Goal: Task Accomplishment & Management: Use online tool/utility

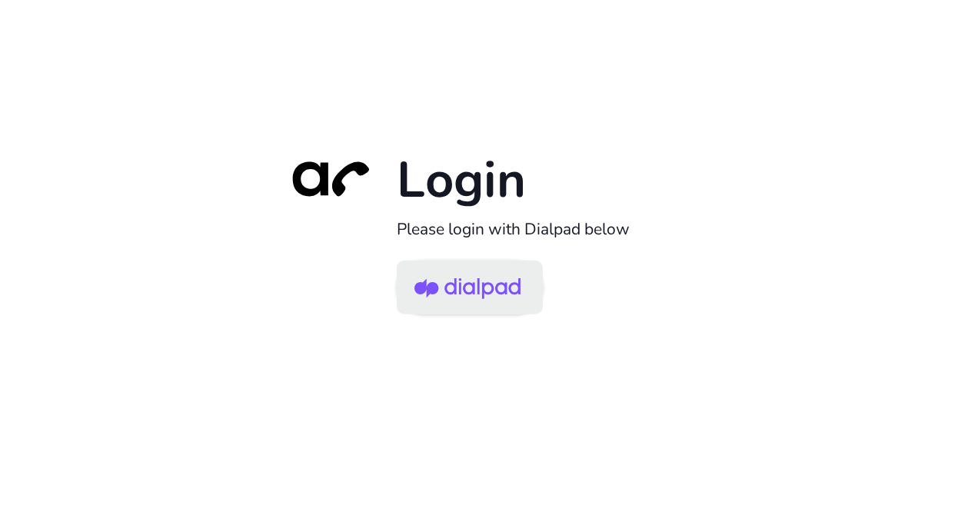
click at [495, 275] on img at bounding box center [467, 289] width 106 height 50
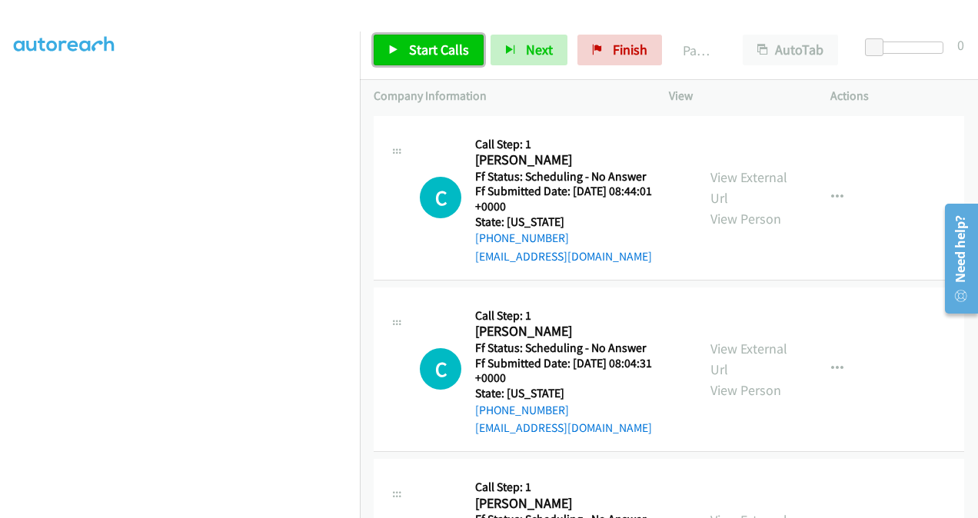
click at [439, 52] on span "Start Calls" at bounding box center [439, 50] width 60 height 18
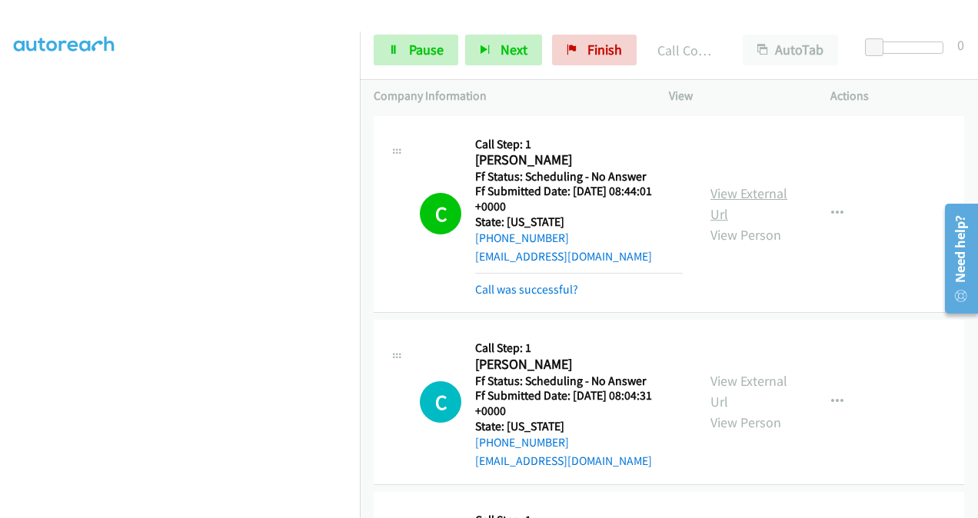
click at [717, 192] on link "View External Url" at bounding box center [748, 204] width 77 height 38
click at [714, 379] on link "View External Url" at bounding box center [748, 391] width 77 height 38
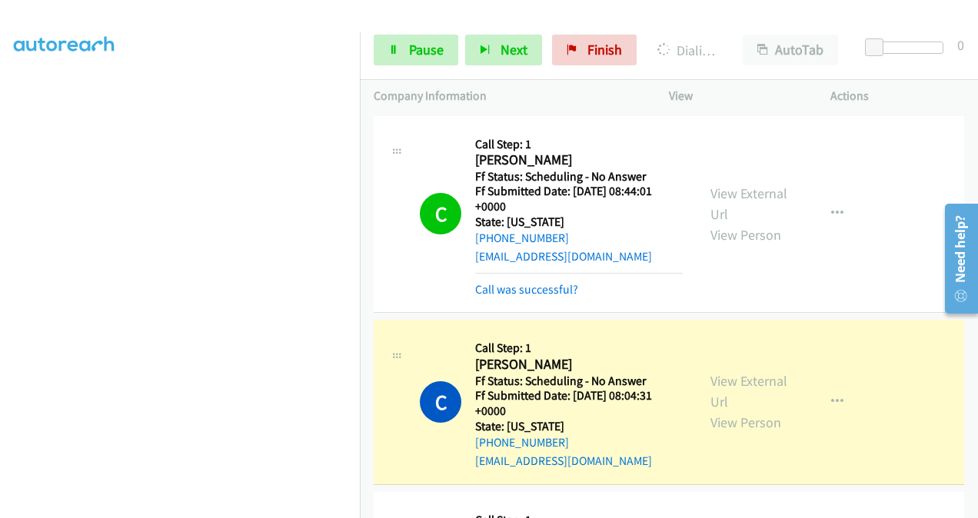
scroll to position [231, 0]
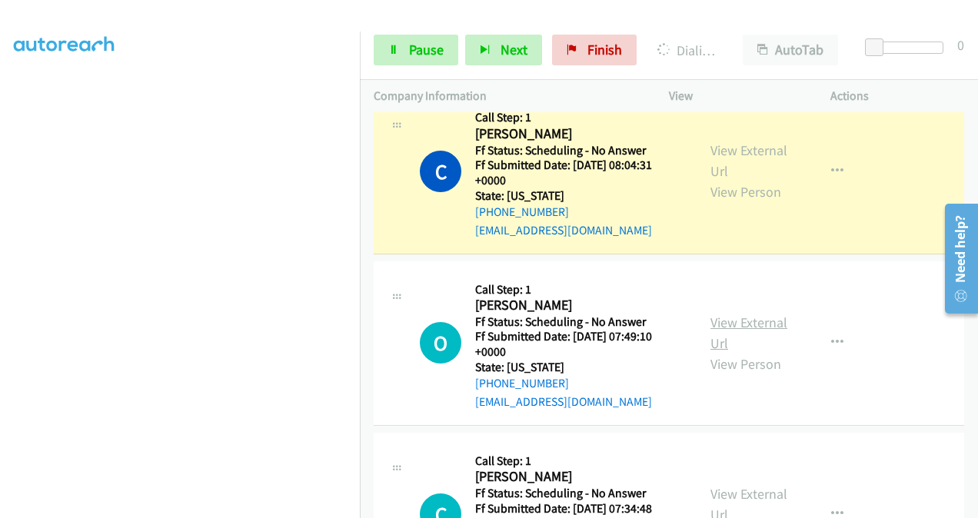
click at [720, 326] on link "View External Url" at bounding box center [748, 333] width 77 height 38
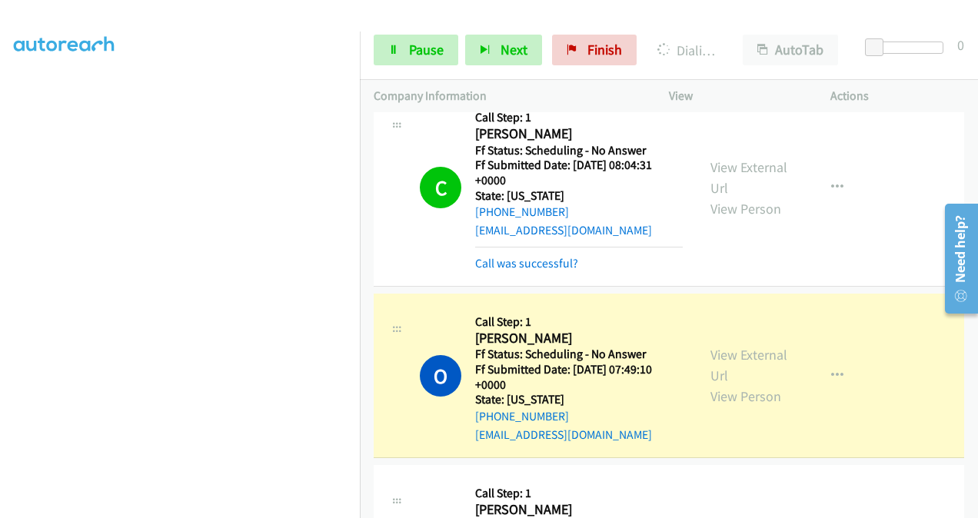
scroll to position [461, 0]
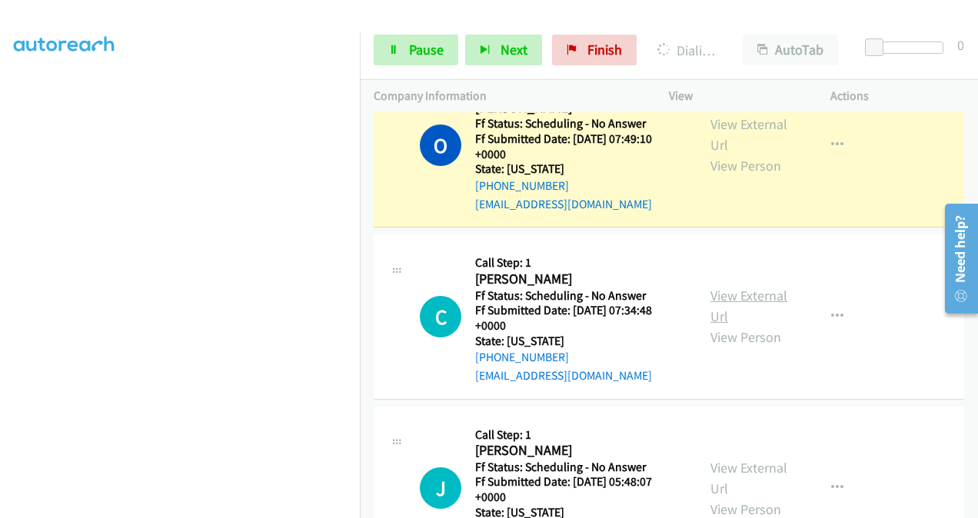
click at [713, 291] on link "View External Url" at bounding box center [748, 306] width 77 height 38
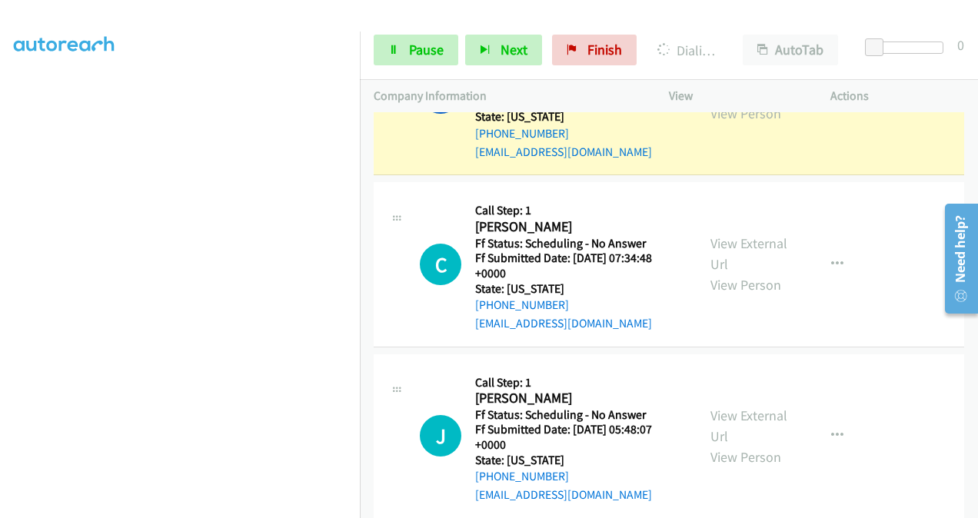
scroll to position [538, 0]
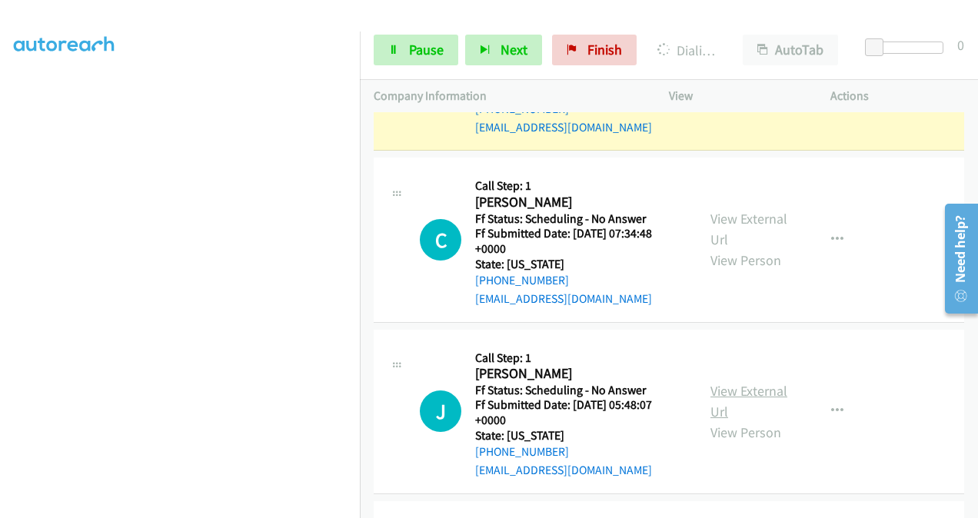
click at [710, 395] on link "View External Url" at bounding box center [748, 401] width 77 height 38
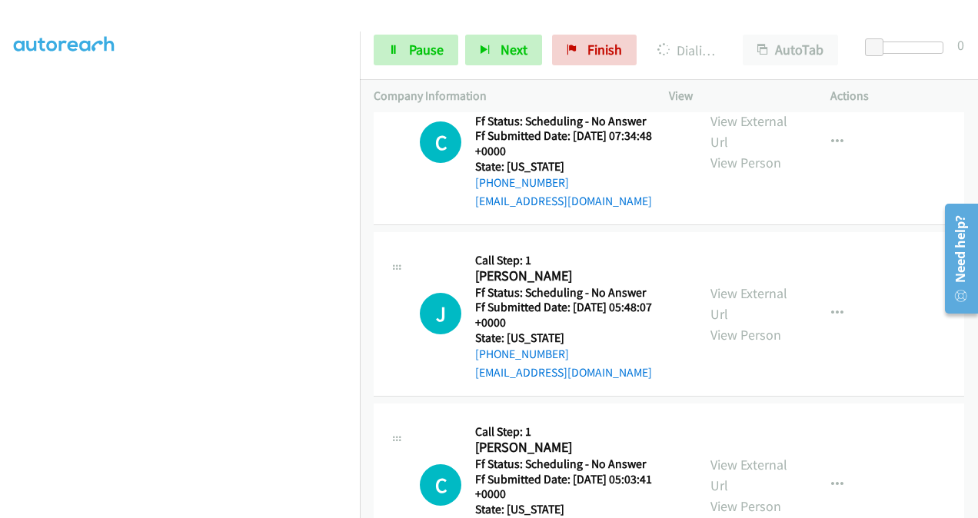
scroll to position [692, 0]
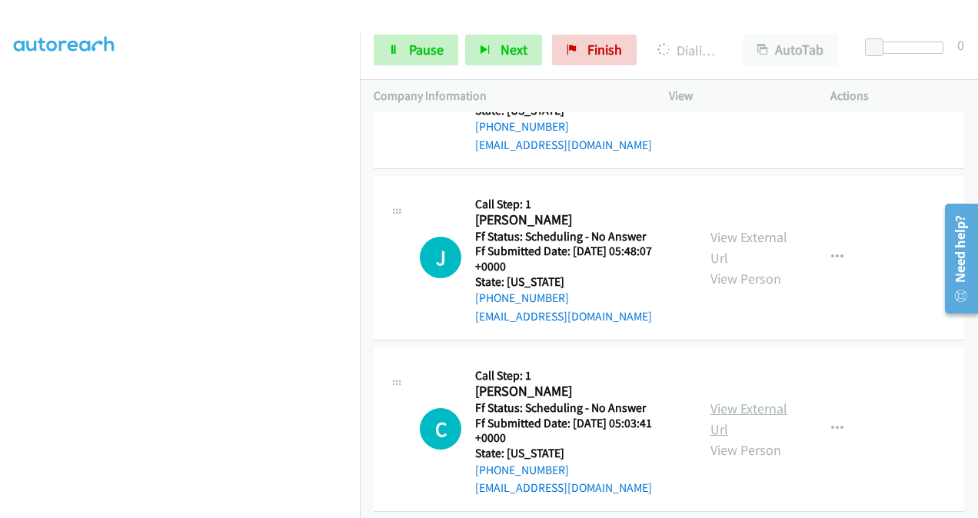
click at [718, 406] on link "View External Url" at bounding box center [748, 419] width 77 height 38
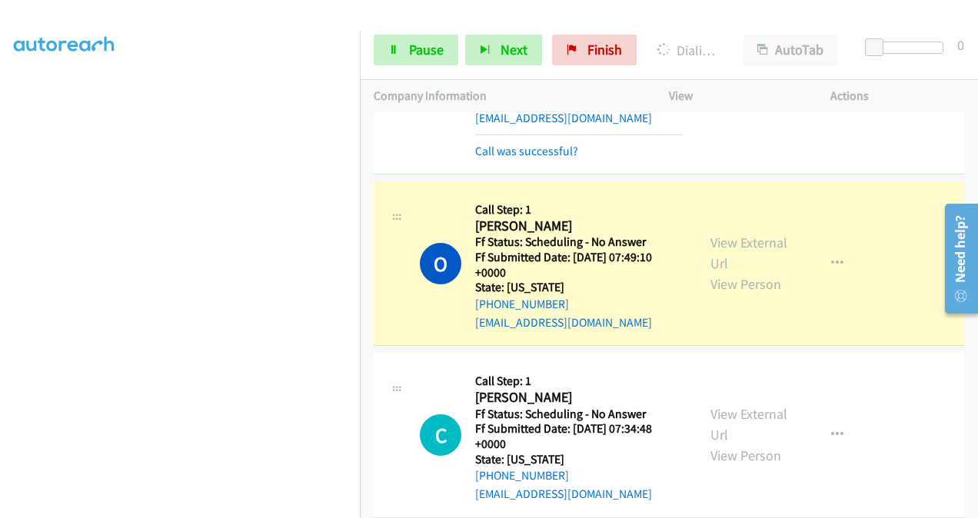
scroll to position [384, 0]
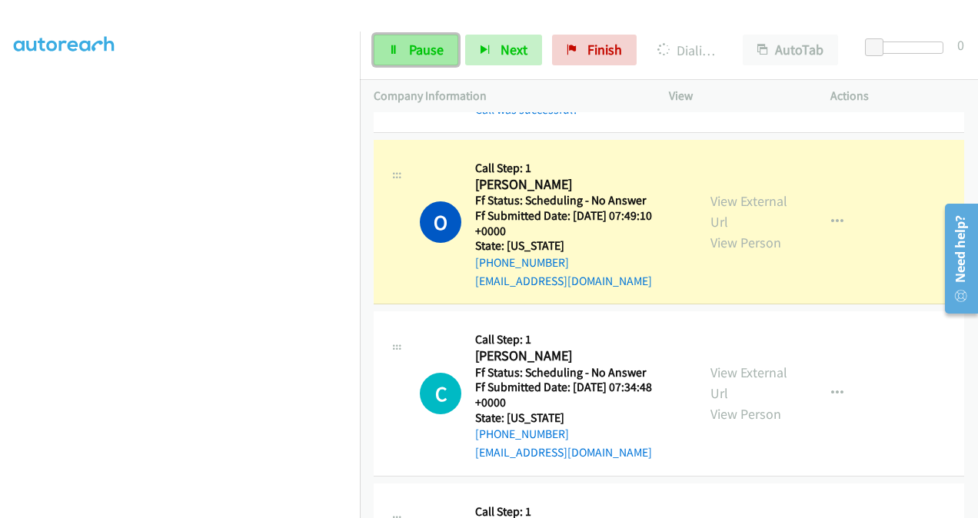
click at [415, 41] on span "Pause" at bounding box center [426, 50] width 35 height 18
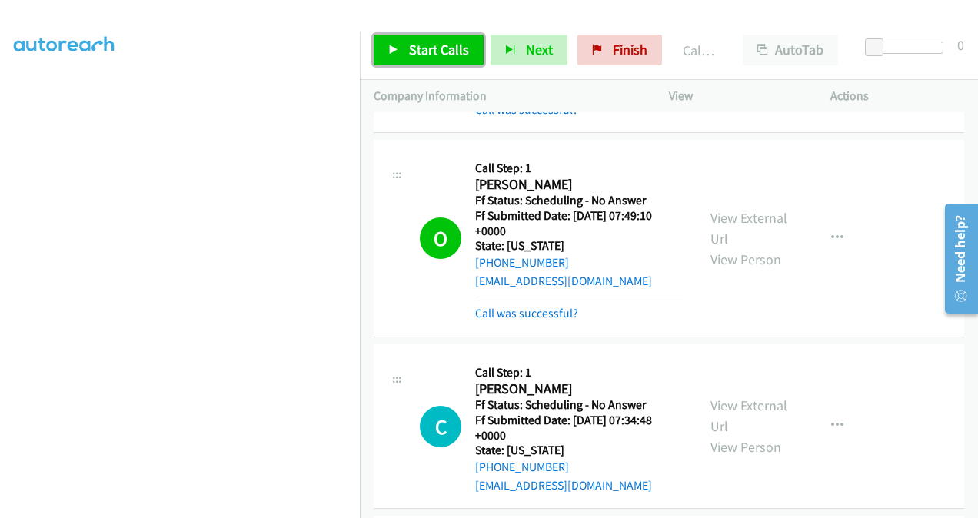
click at [434, 48] on span "Start Calls" at bounding box center [439, 50] width 60 height 18
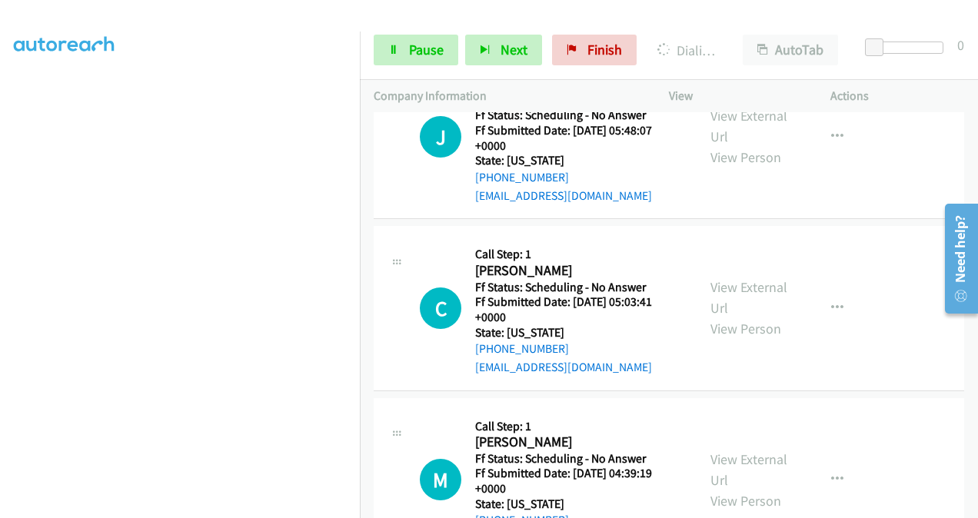
scroll to position [999, 0]
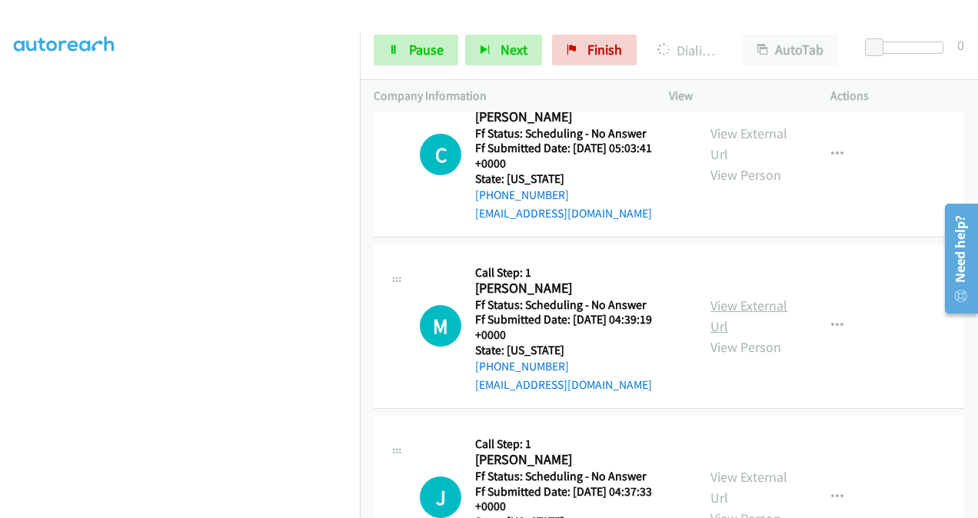
click at [713, 300] on link "View External Url" at bounding box center [748, 316] width 77 height 38
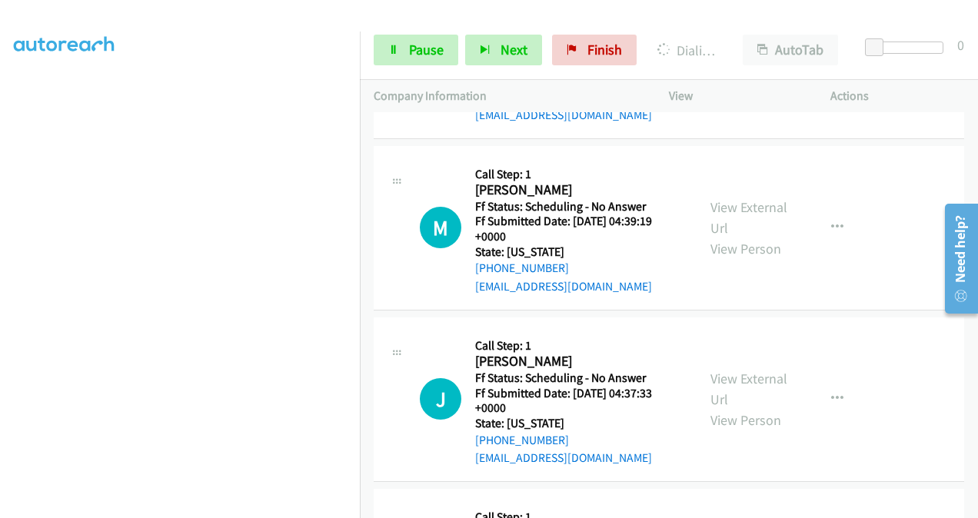
scroll to position [1153, 0]
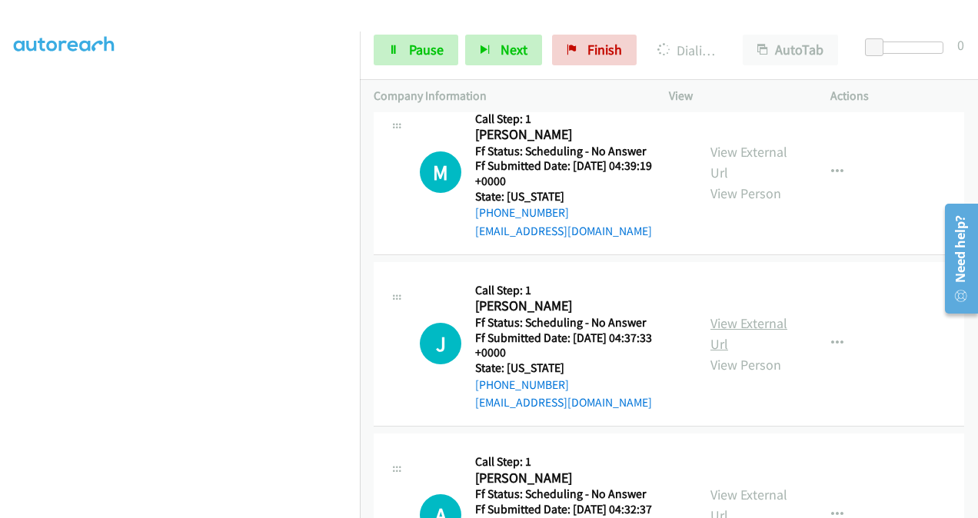
click at [719, 324] on link "View External Url" at bounding box center [748, 333] width 77 height 38
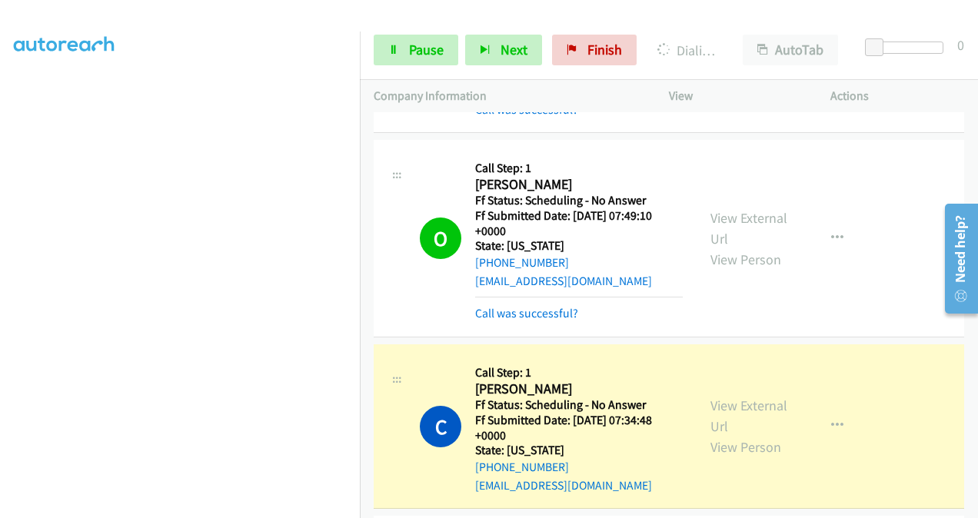
scroll to position [538, 0]
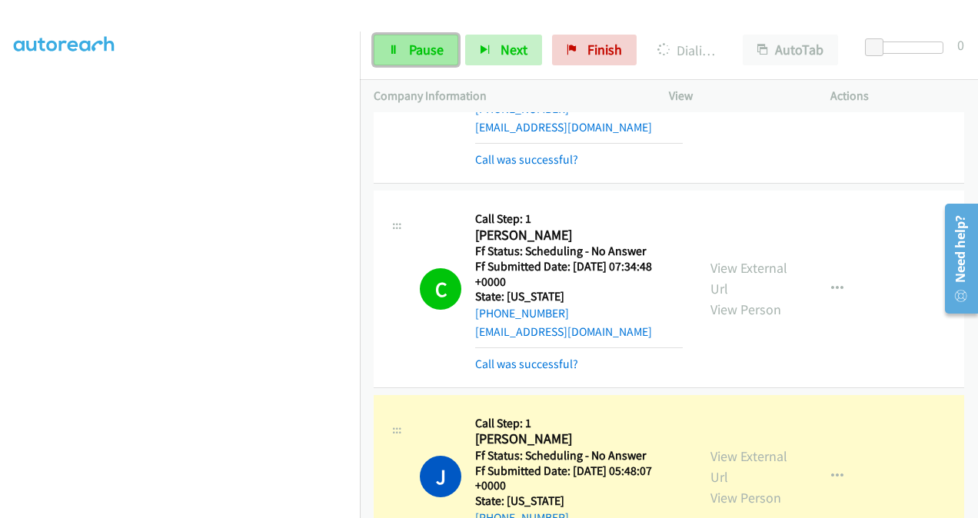
click at [428, 52] on span "Pause" at bounding box center [426, 50] width 35 height 18
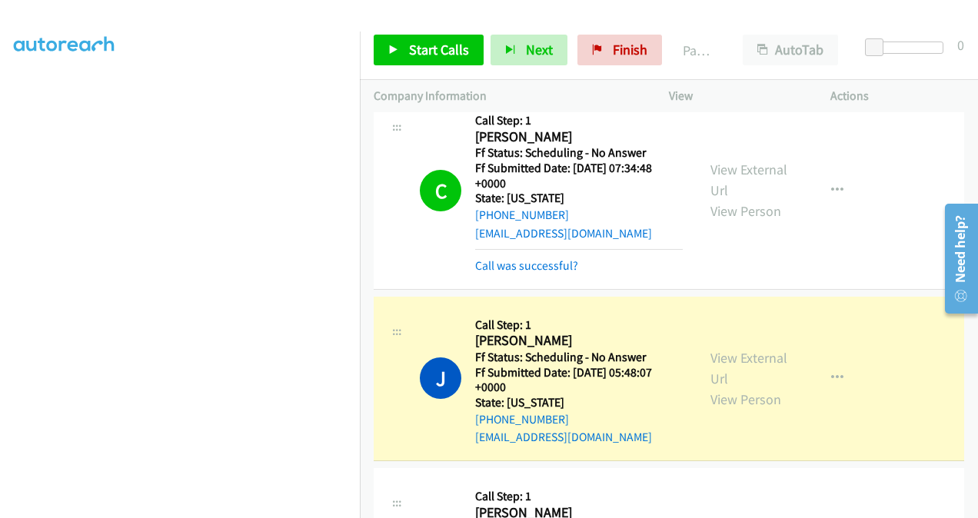
scroll to position [692, 0]
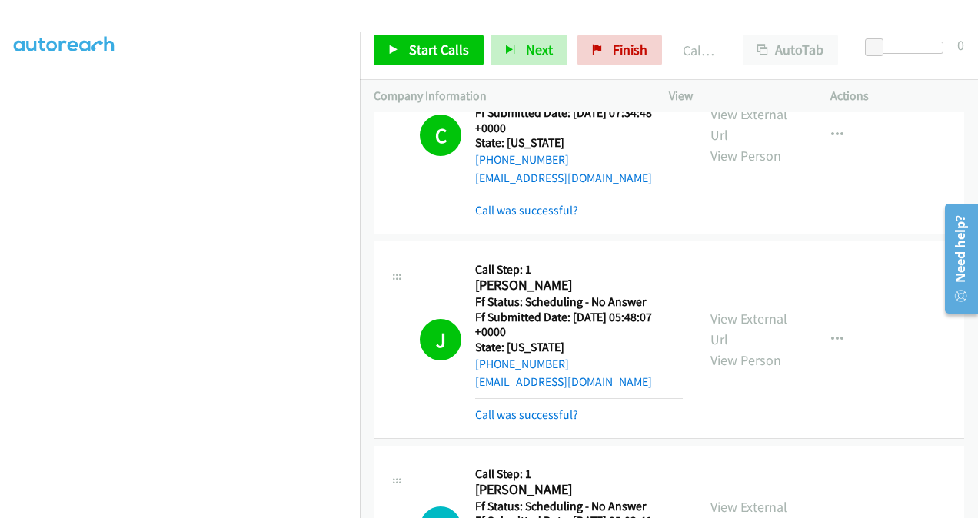
click at [632, 271] on h5 "Call Step: 1" at bounding box center [579, 269] width 208 height 15
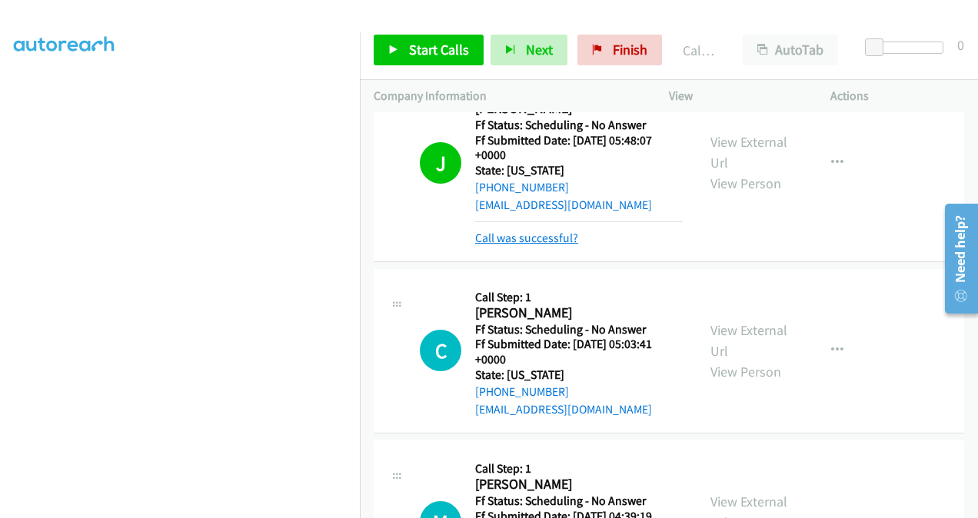
scroll to position [846, 0]
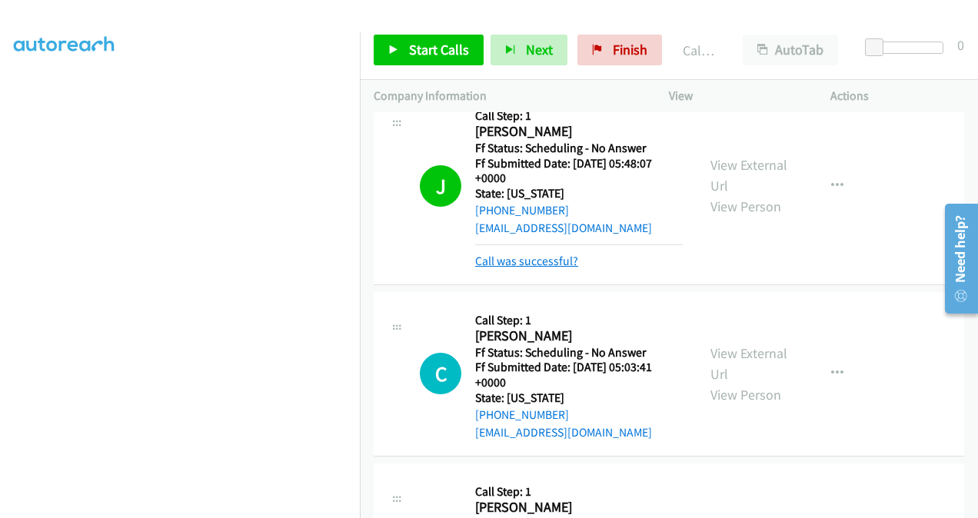
click at [537, 254] on link "Call was successful?" at bounding box center [526, 261] width 103 height 15
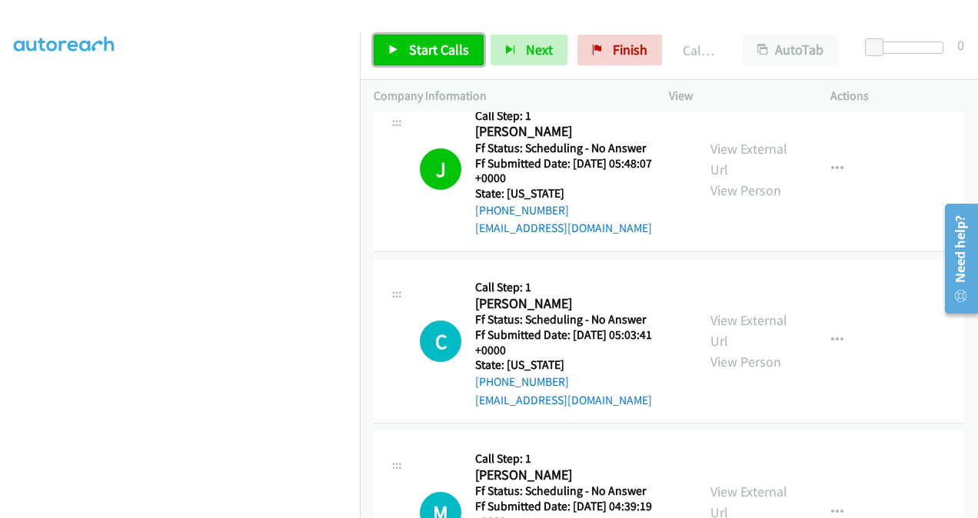
click at [403, 53] on link "Start Calls" at bounding box center [429, 50] width 110 height 31
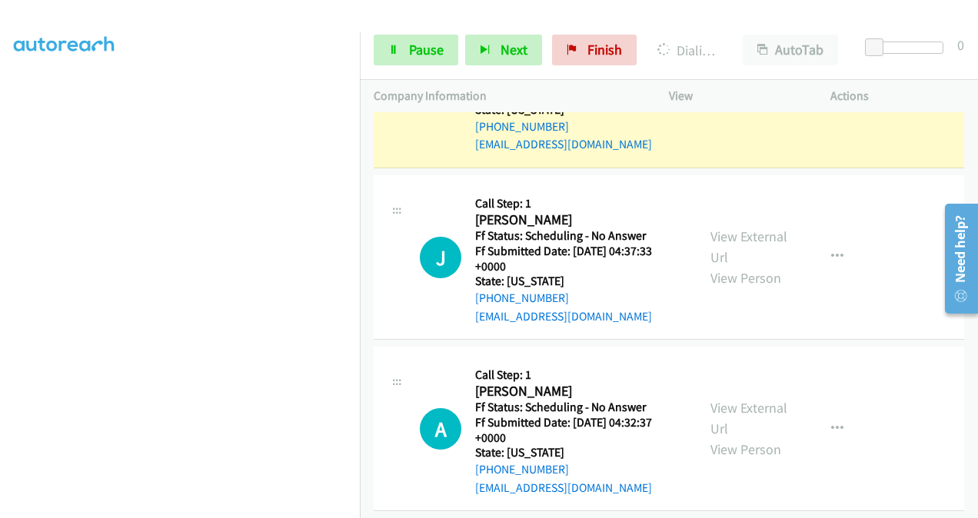
scroll to position [1307, 0]
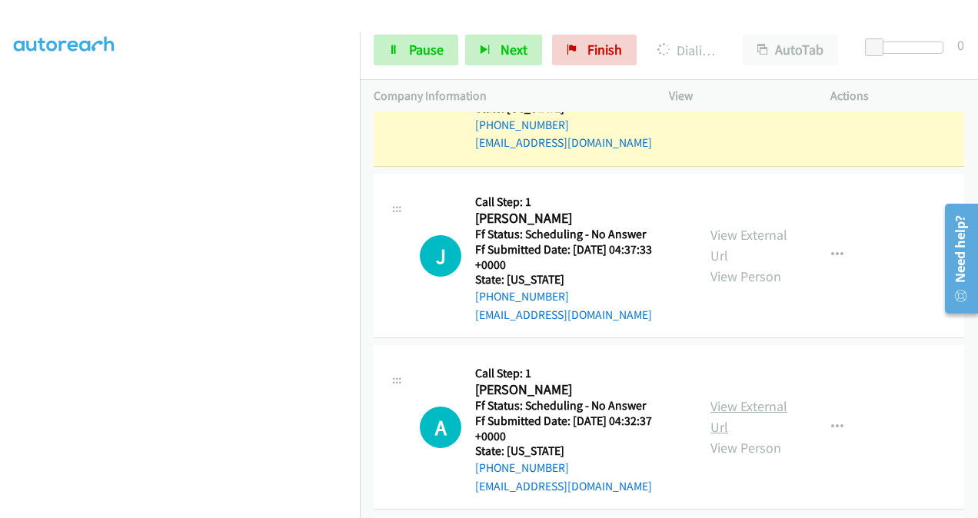
click at [717, 404] on link "View External Url" at bounding box center [748, 416] width 77 height 38
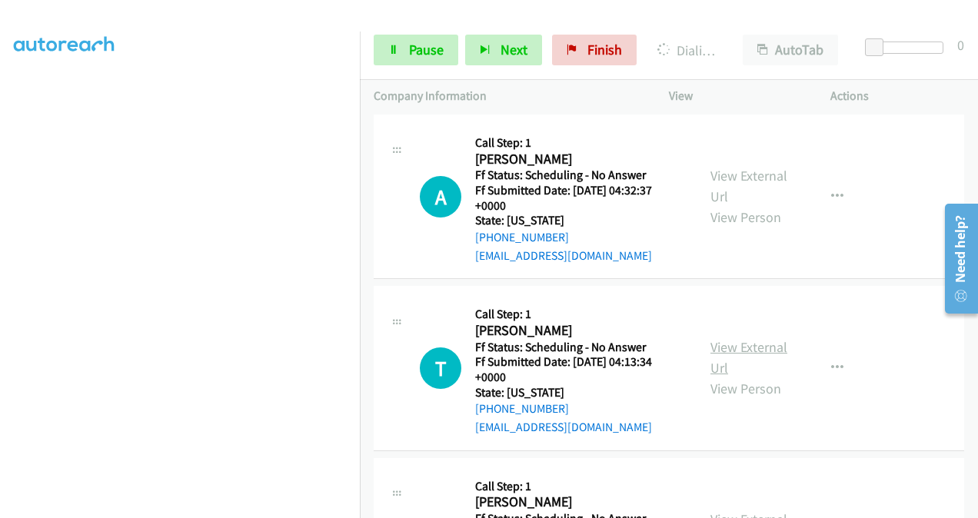
click at [718, 344] on link "View External Url" at bounding box center [748, 357] width 77 height 38
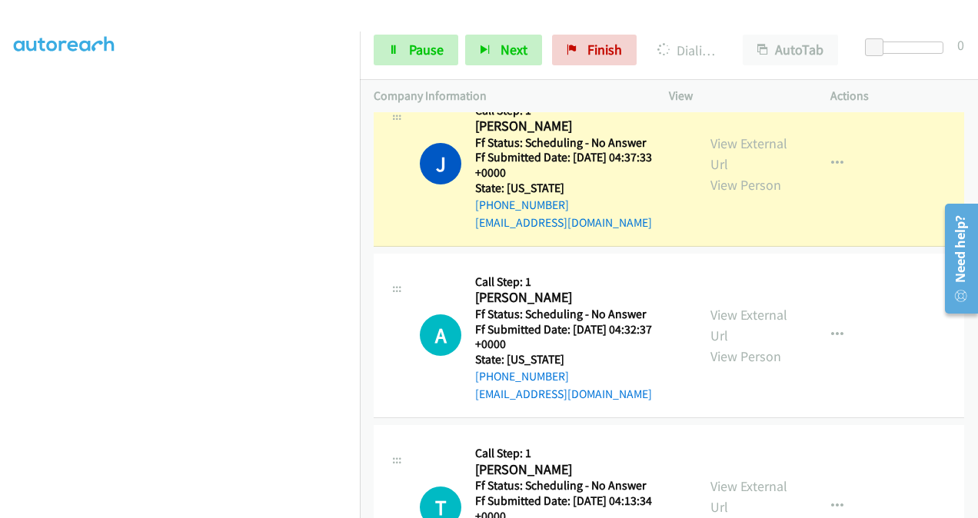
scroll to position [1339, 0]
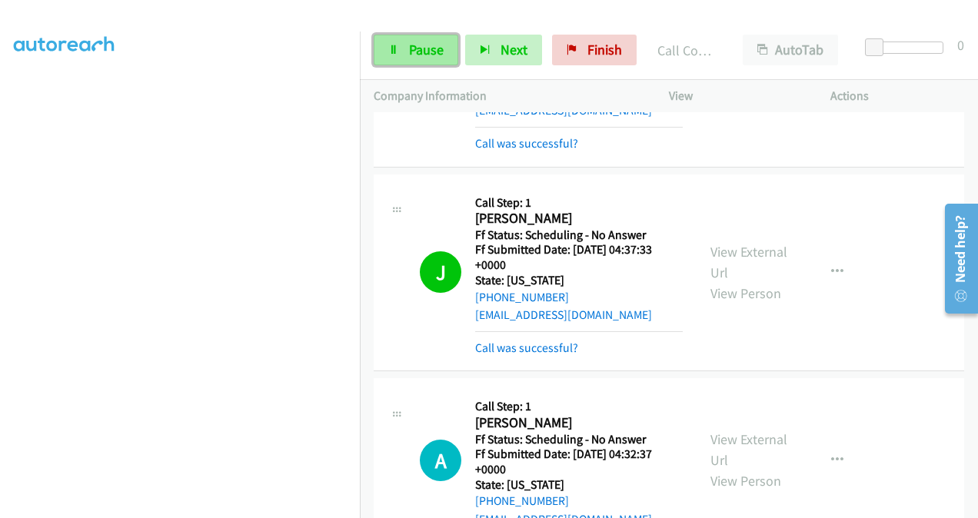
click at [419, 48] on span "Pause" at bounding box center [426, 50] width 35 height 18
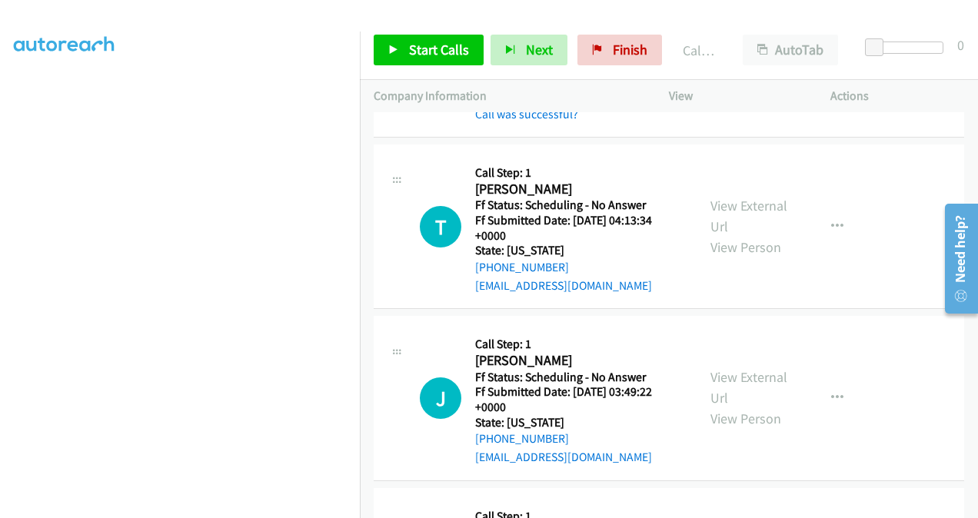
scroll to position [1801, 0]
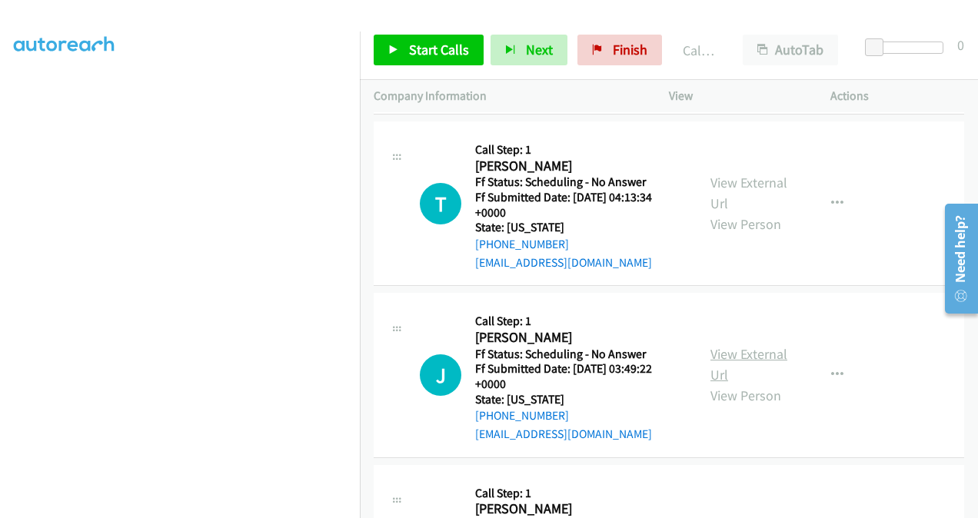
click at [717, 351] on link "View External Url" at bounding box center [748, 364] width 77 height 38
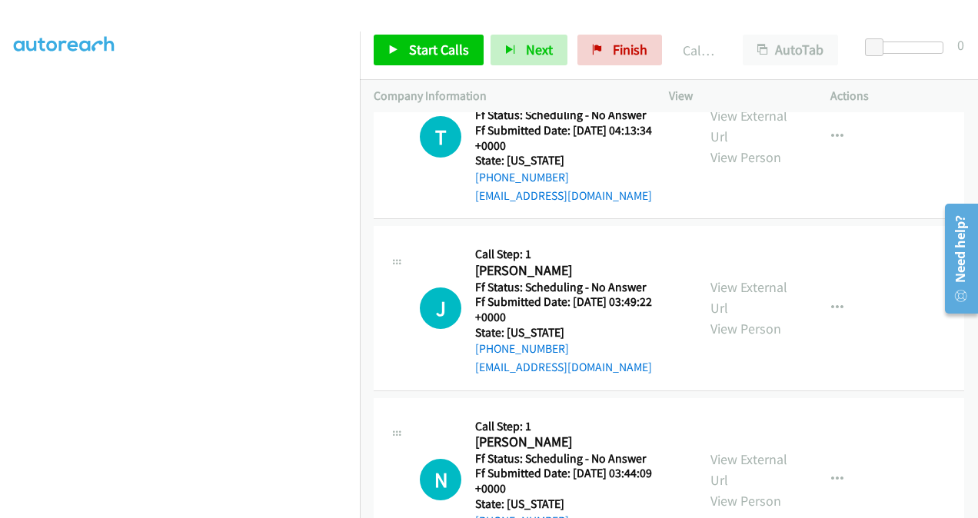
scroll to position [1954, 0]
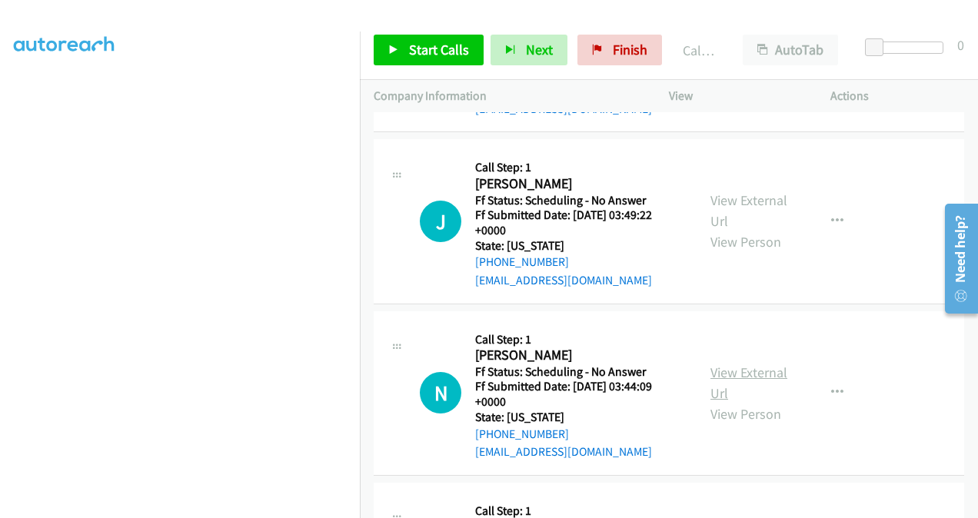
click at [712, 367] on link "View External Url" at bounding box center [748, 383] width 77 height 38
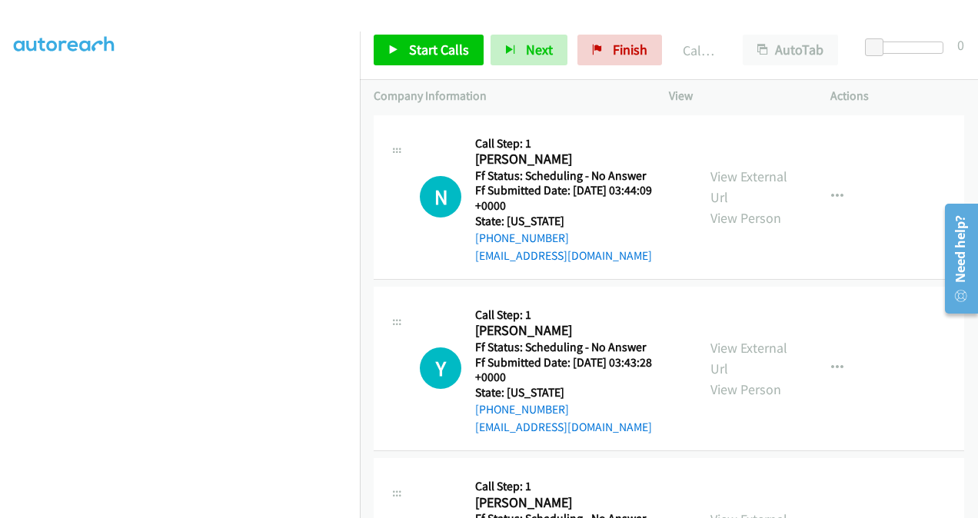
scroll to position [2185, 0]
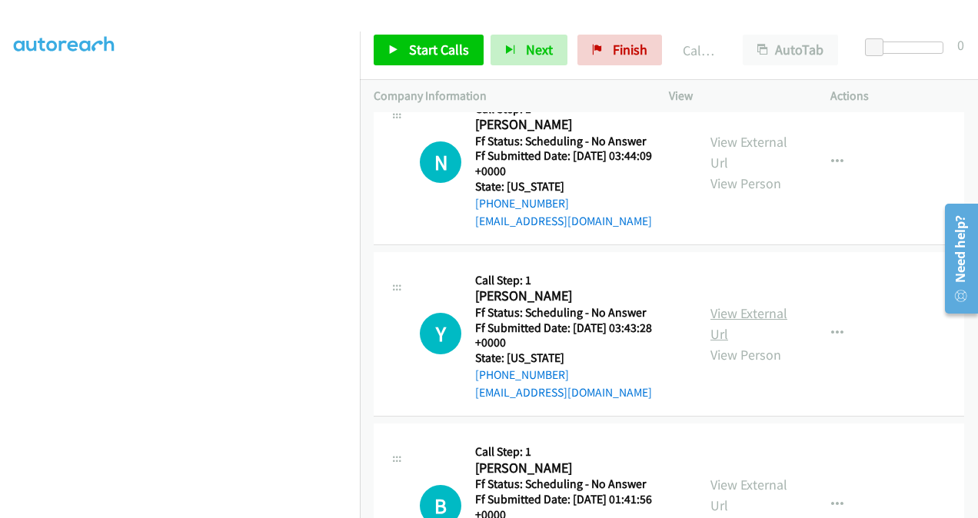
click at [721, 306] on link "View External Url" at bounding box center [748, 323] width 77 height 38
click at [424, 54] on span "Start Calls" at bounding box center [439, 50] width 60 height 18
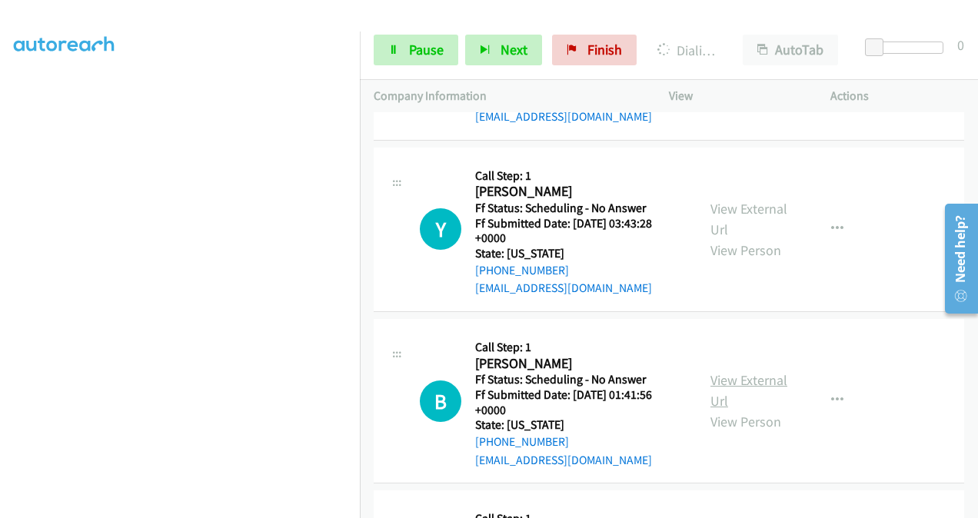
scroll to position [2339, 0]
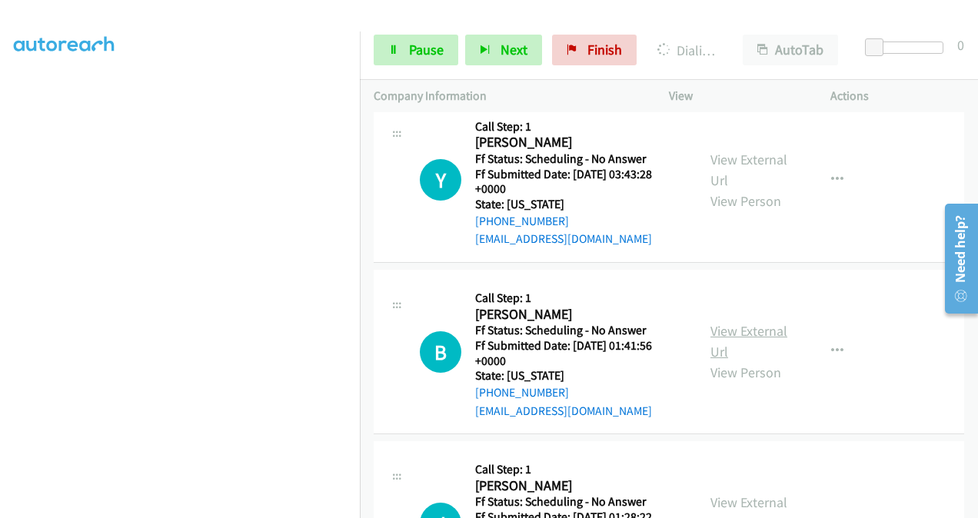
click at [719, 328] on link "View External Url" at bounding box center [748, 341] width 77 height 38
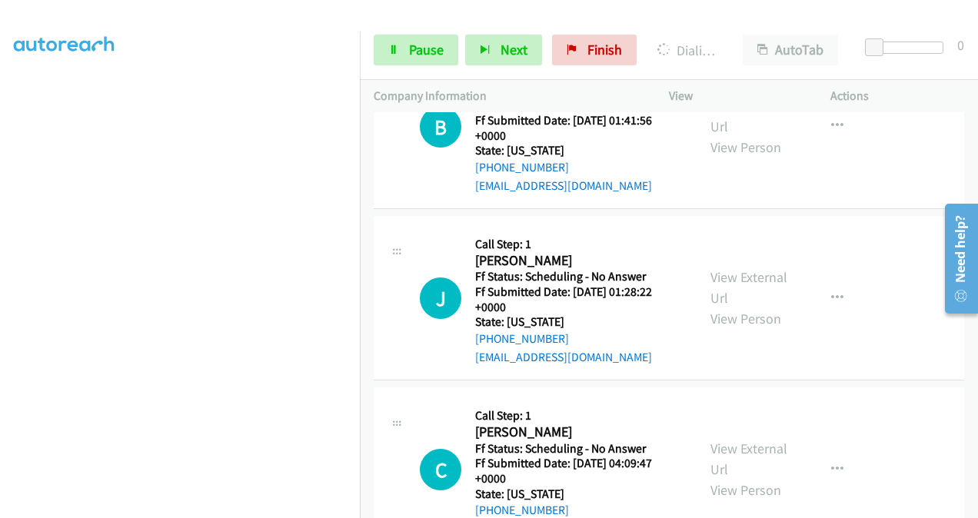
scroll to position [2569, 0]
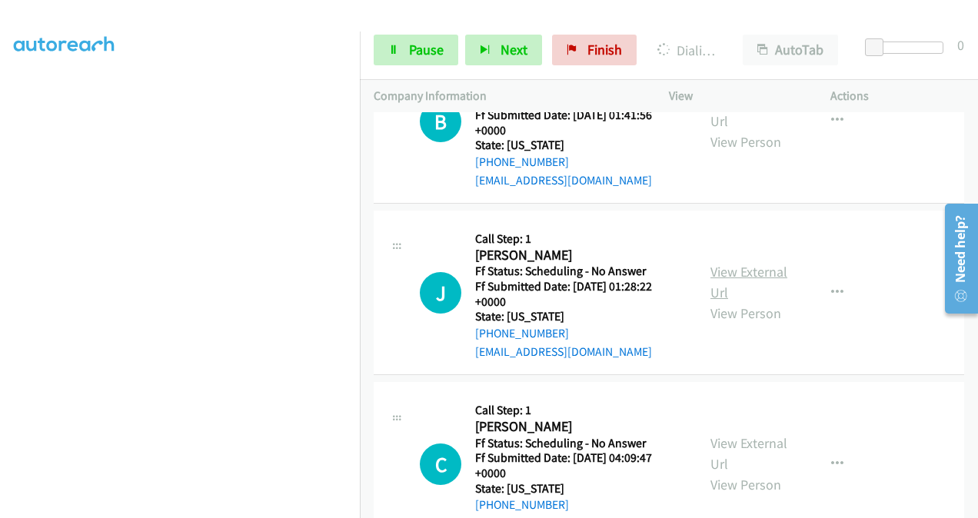
click at [723, 266] on link "View External Url" at bounding box center [748, 282] width 77 height 38
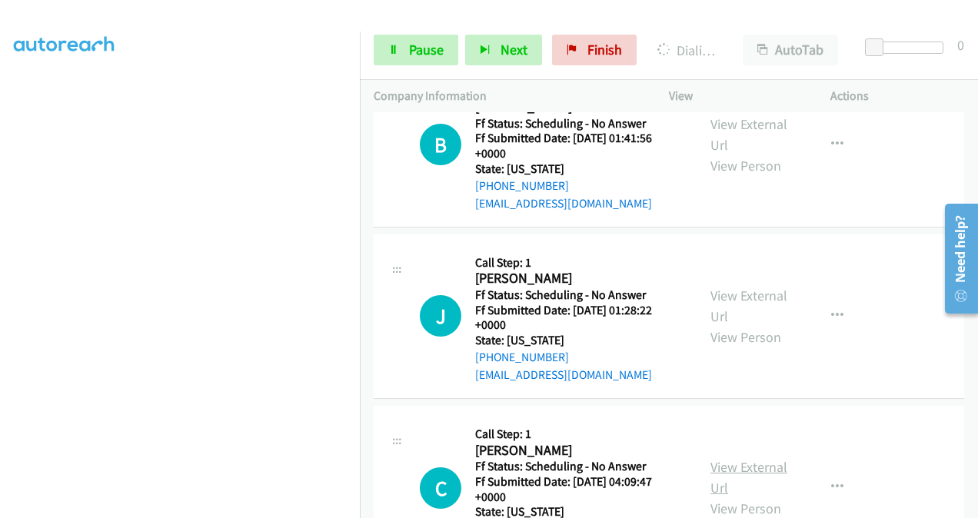
scroll to position [2602, 0]
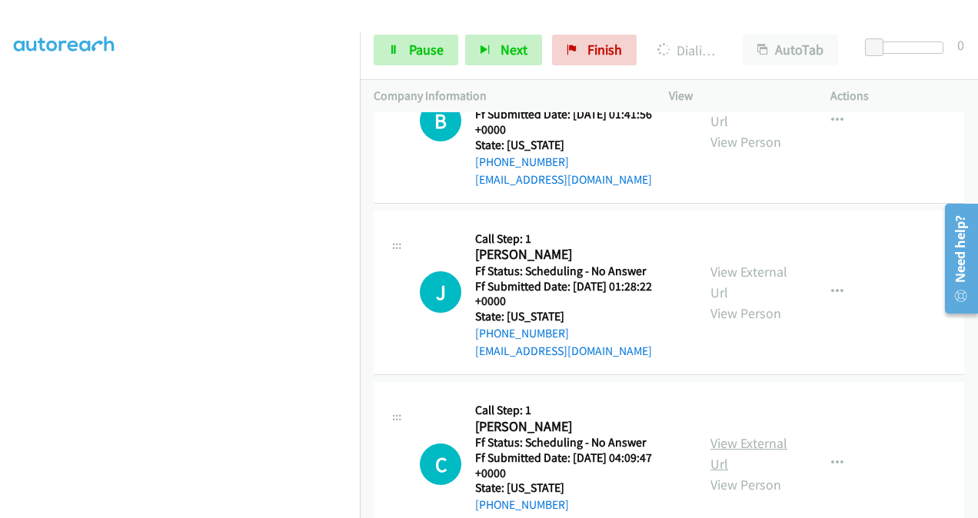
click at [715, 443] on link "View External Url" at bounding box center [748, 453] width 77 height 38
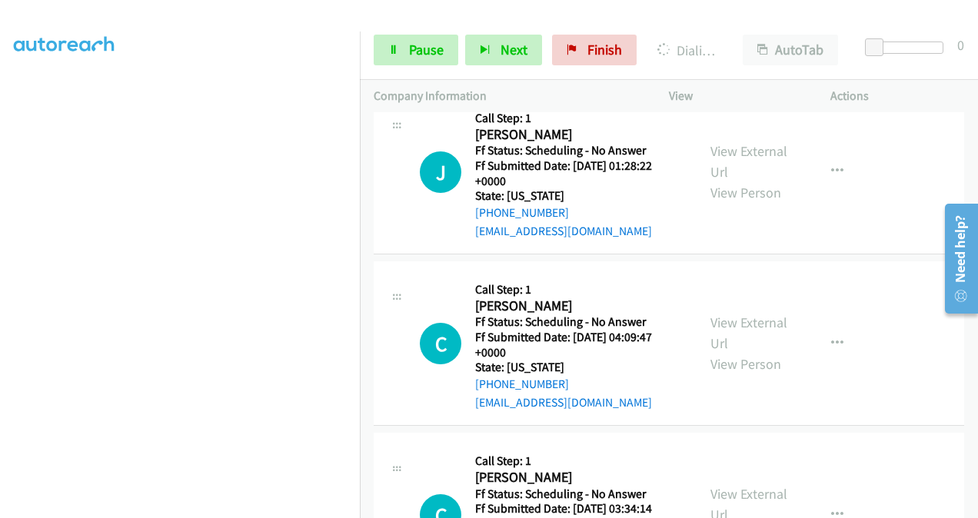
scroll to position [2942, 0]
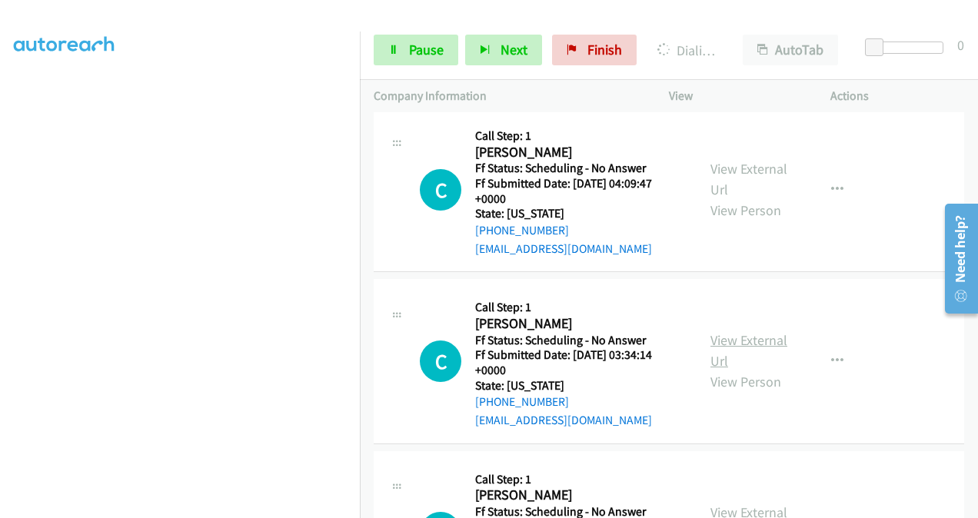
click at [721, 338] on link "View External Url" at bounding box center [748, 350] width 77 height 38
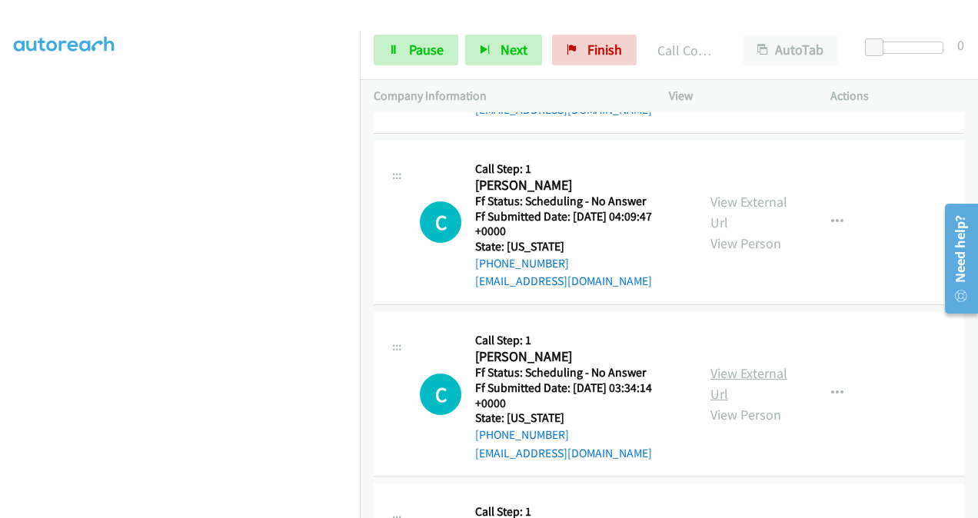
scroll to position [2975, 0]
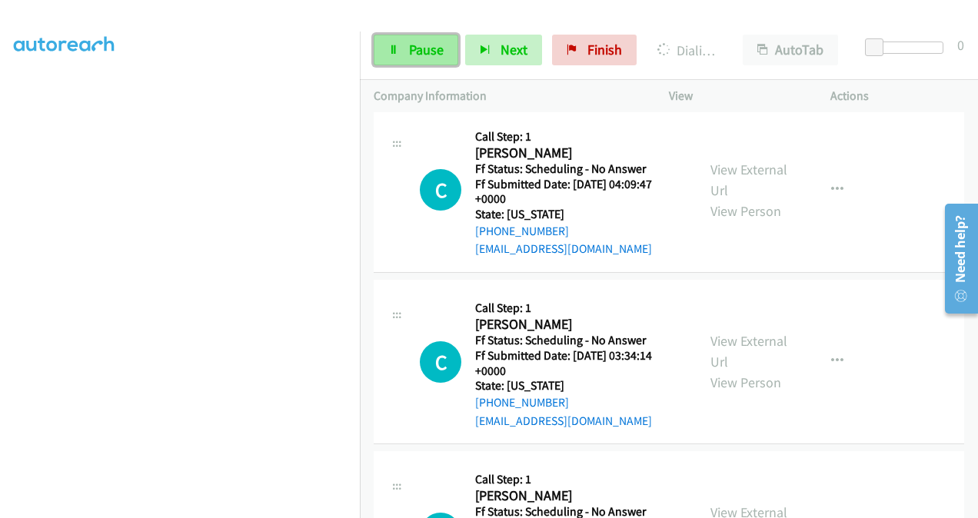
click at [404, 53] on link "Pause" at bounding box center [416, 50] width 85 height 31
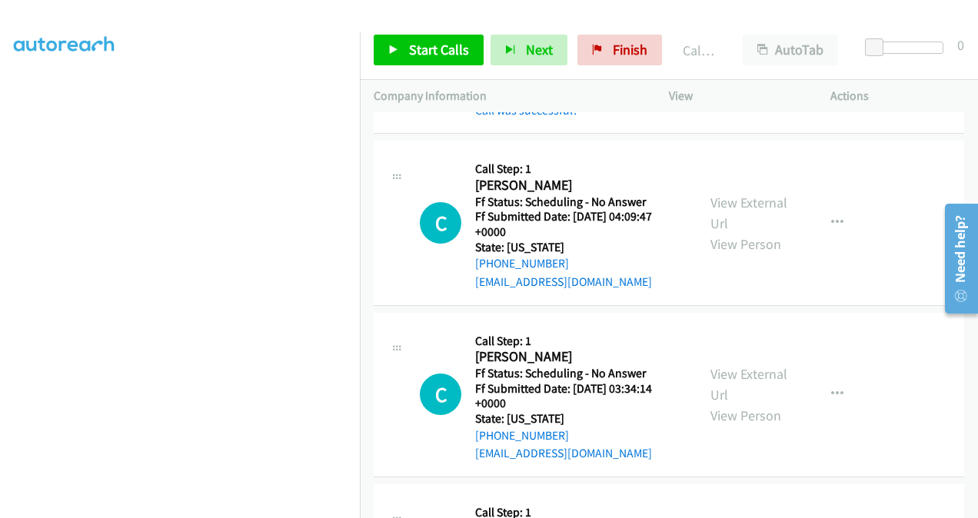
scroll to position [3008, 0]
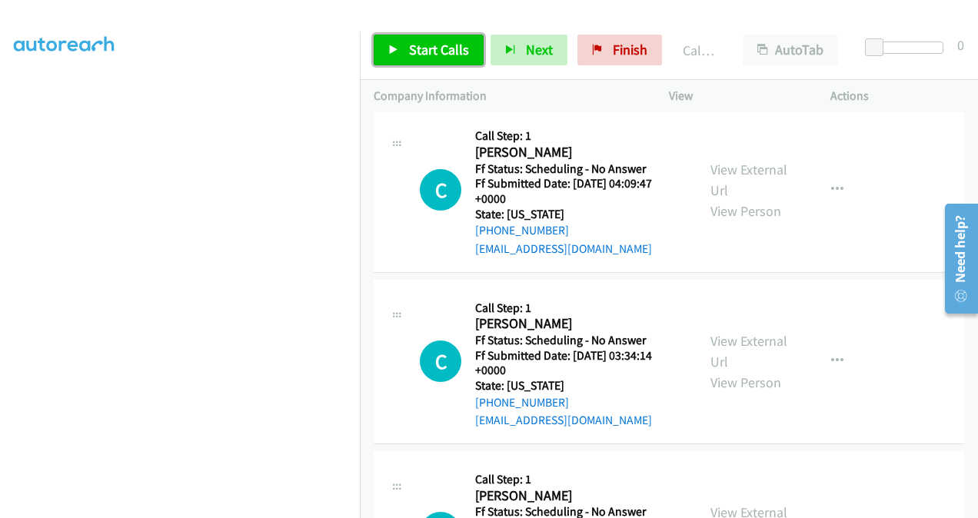
click at [446, 46] on span "Start Calls" at bounding box center [439, 50] width 60 height 18
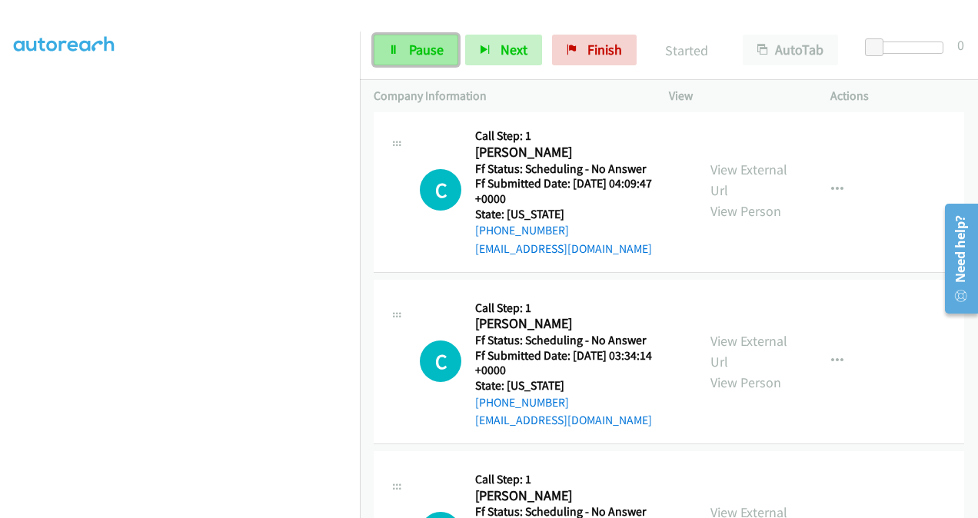
click at [447, 45] on link "Pause" at bounding box center [416, 50] width 85 height 31
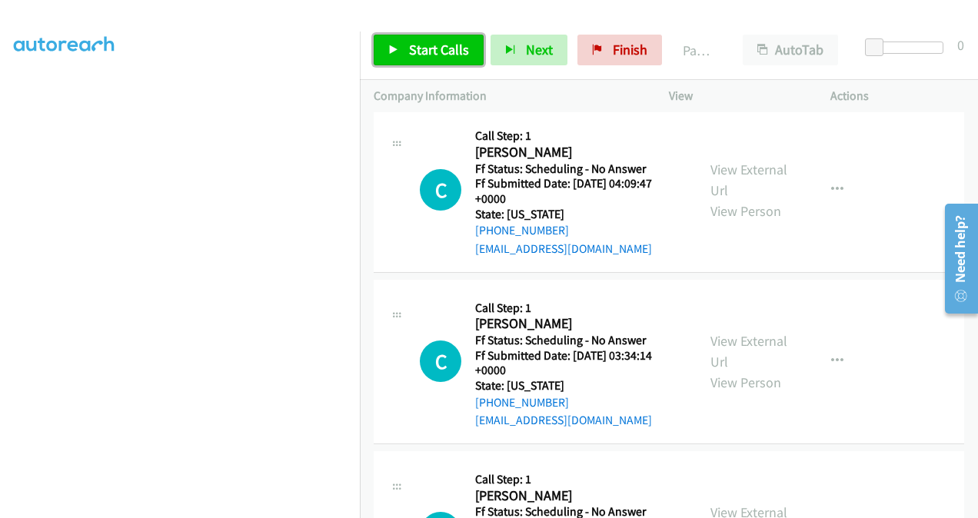
click at [420, 50] on span "Start Calls" at bounding box center [439, 50] width 60 height 18
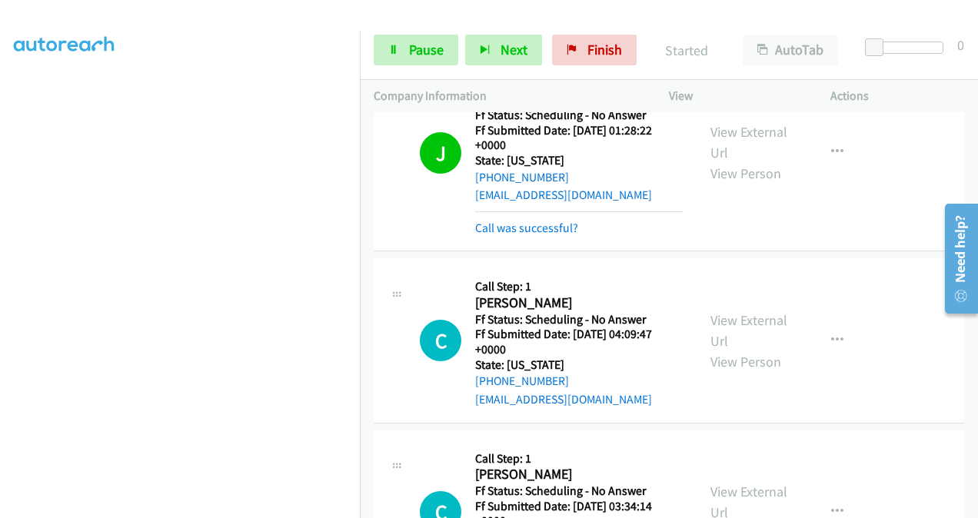
scroll to position [2854, 0]
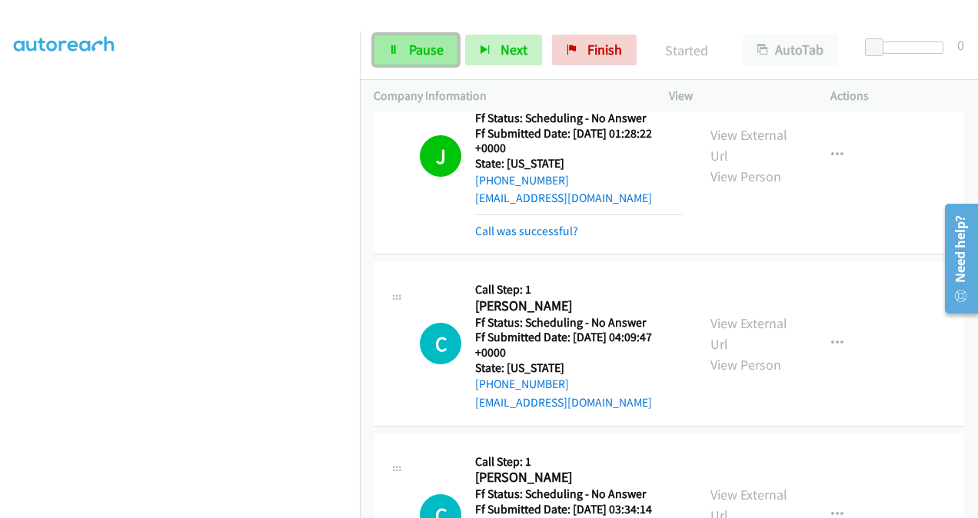
click at [427, 55] on span "Pause" at bounding box center [426, 50] width 35 height 18
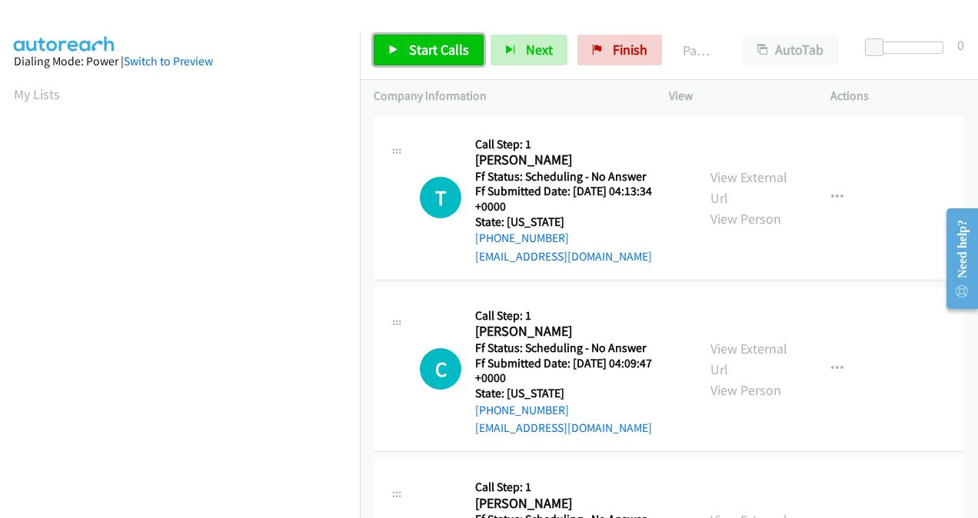
click at [439, 47] on span "Start Calls" at bounding box center [439, 50] width 60 height 18
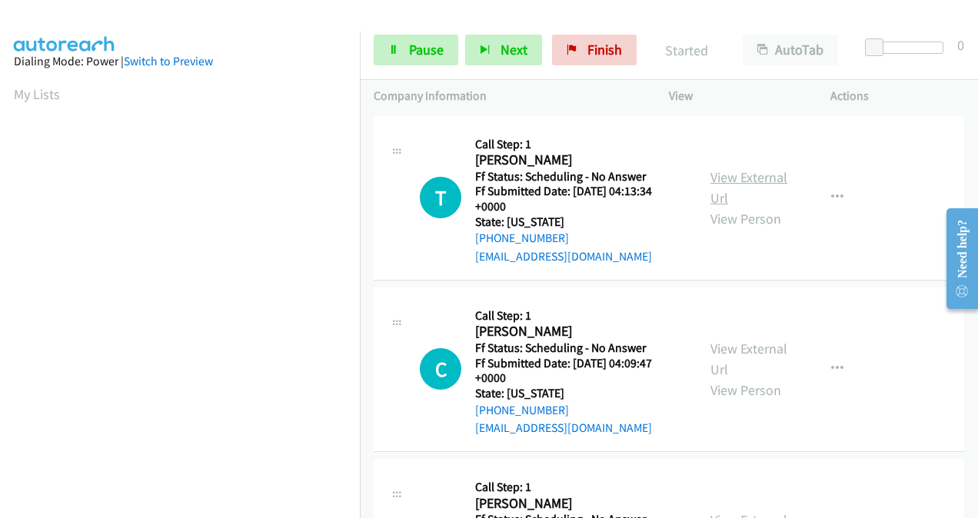
click at [714, 185] on link "View External Url" at bounding box center [748, 187] width 77 height 38
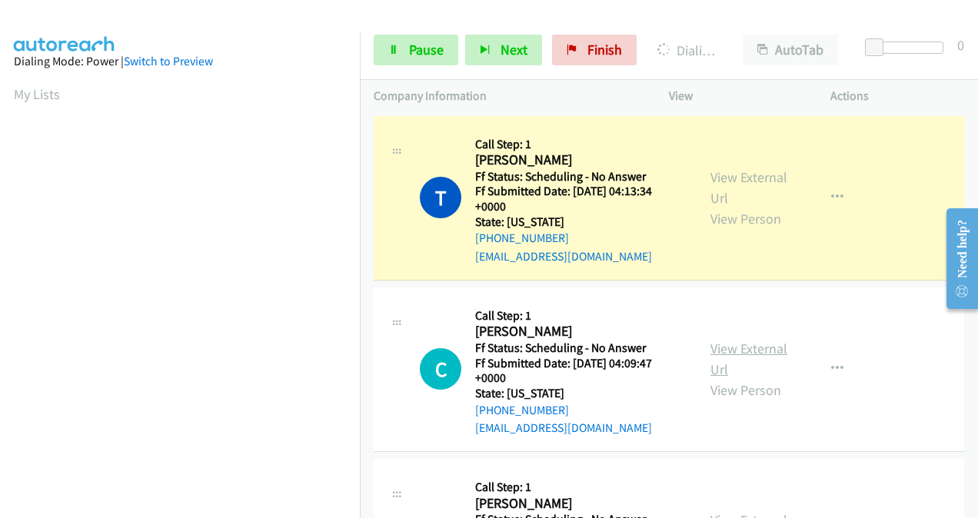
click at [720, 352] on link "View External Url" at bounding box center [748, 359] width 77 height 38
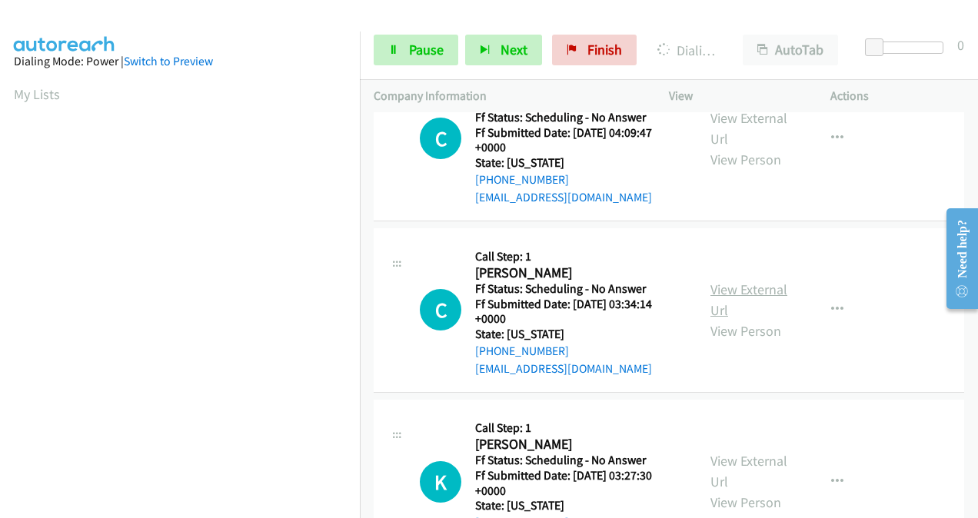
click at [710, 294] on link "View External Url" at bounding box center [748, 300] width 77 height 38
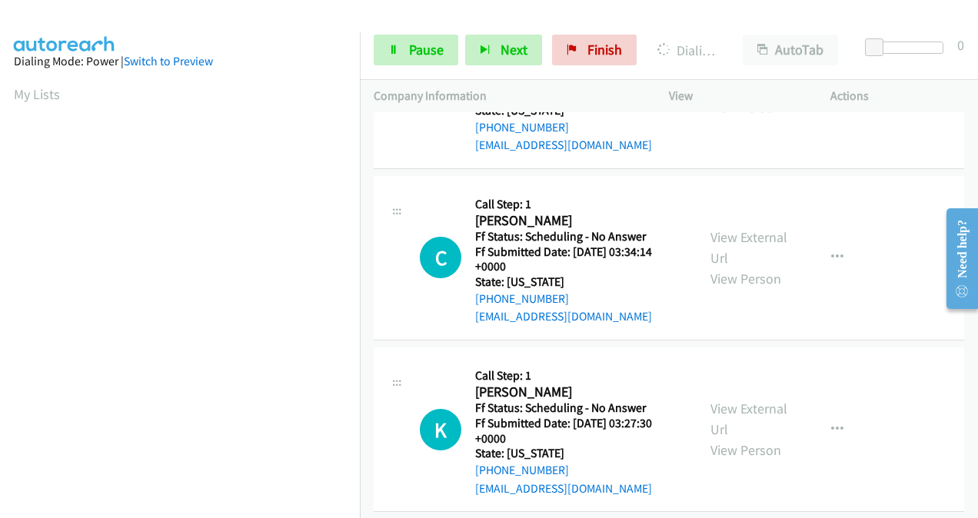
scroll to position [308, 0]
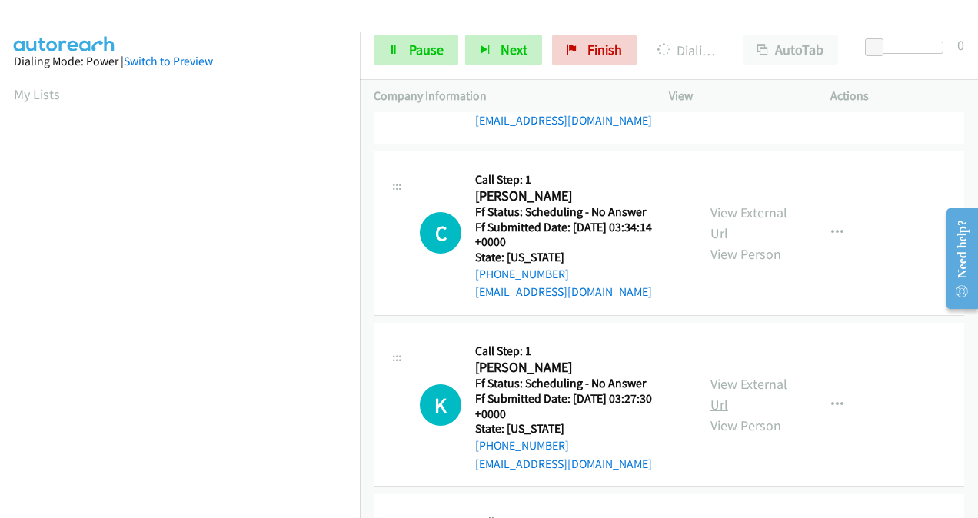
click at [717, 384] on link "View External Url" at bounding box center [748, 394] width 77 height 38
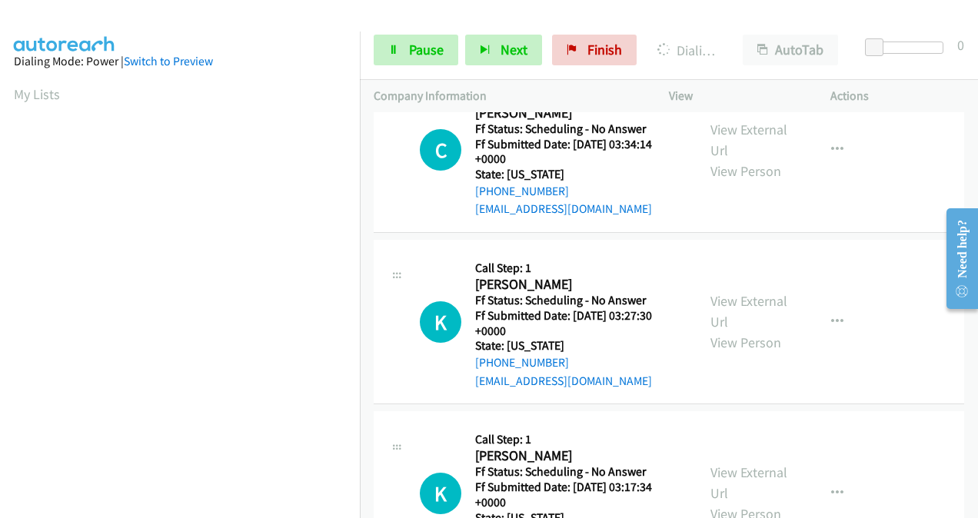
scroll to position [461, 0]
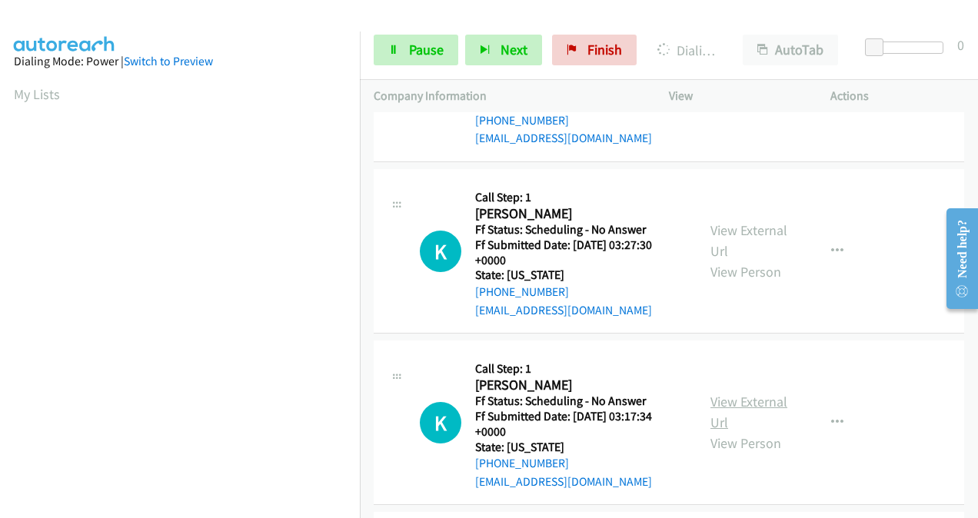
click at [710, 398] on link "View External Url" at bounding box center [748, 412] width 77 height 38
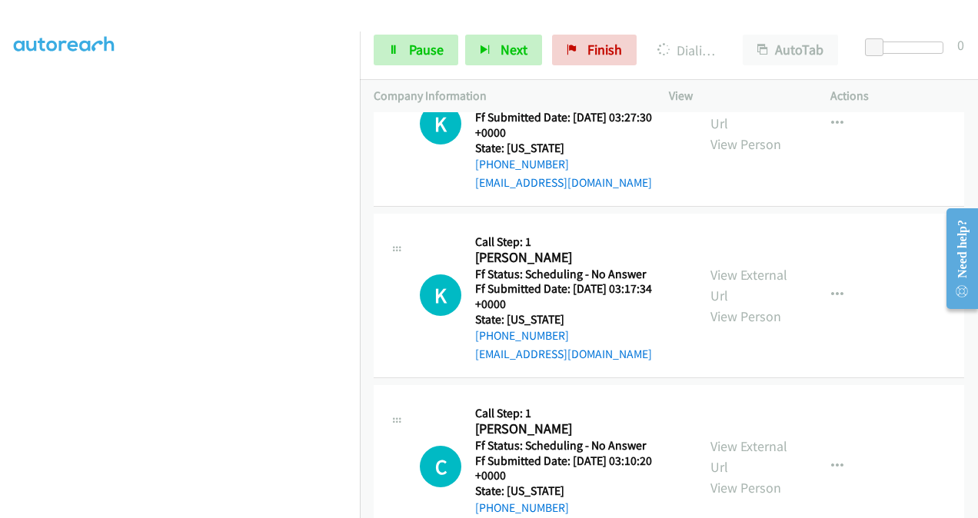
scroll to position [724, 0]
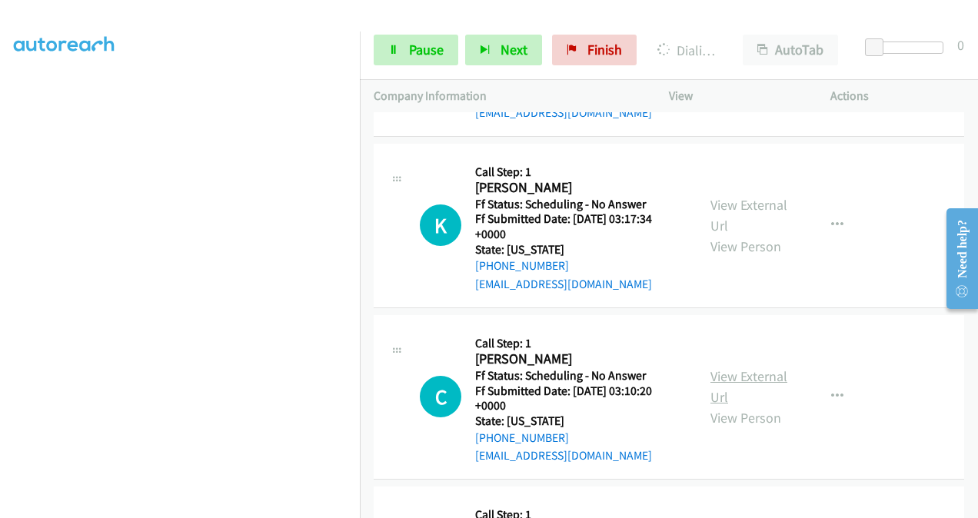
click at [726, 373] on link "View External Url" at bounding box center [748, 386] width 77 height 38
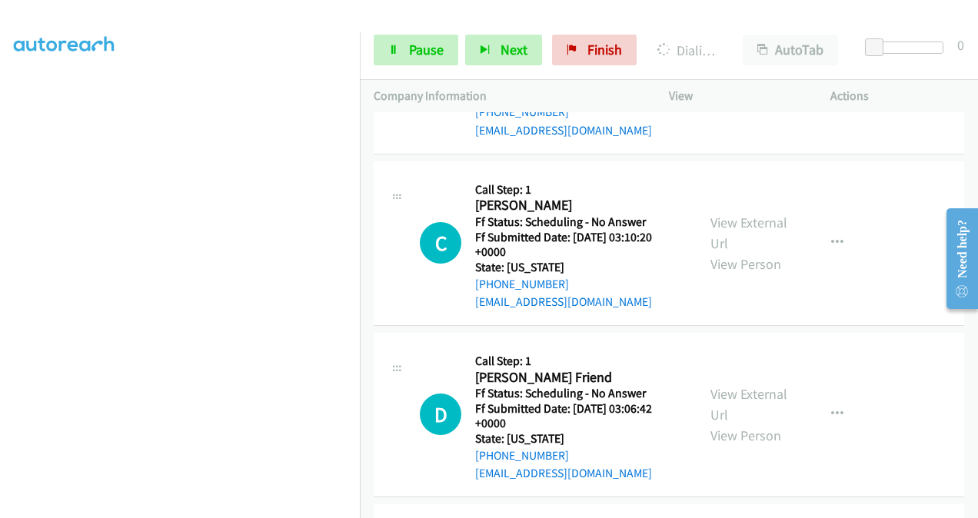
scroll to position [955, 0]
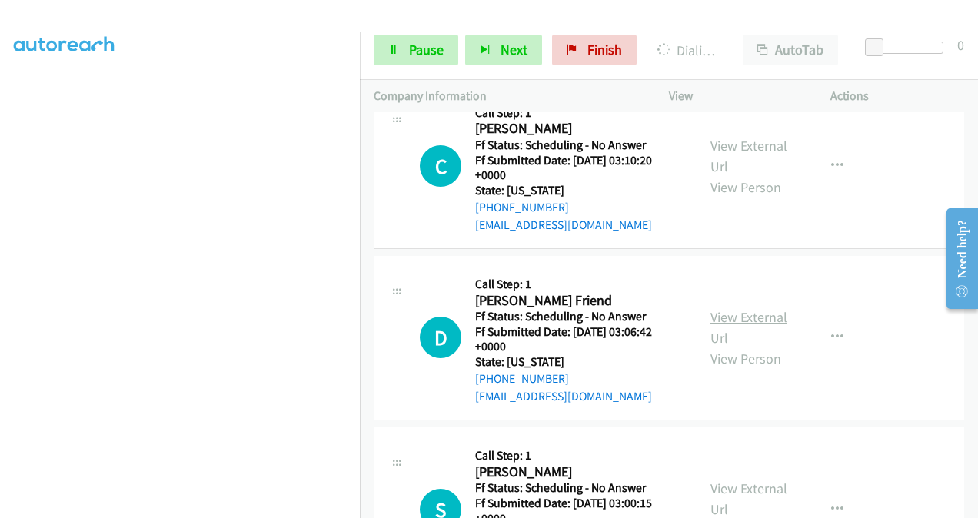
click at [717, 318] on link "View External Url" at bounding box center [748, 327] width 77 height 38
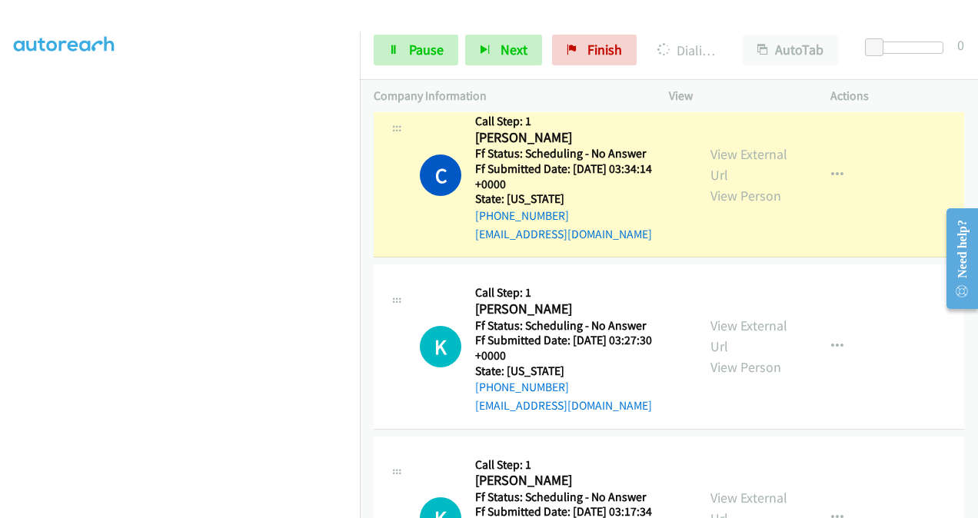
scroll to position [417, 0]
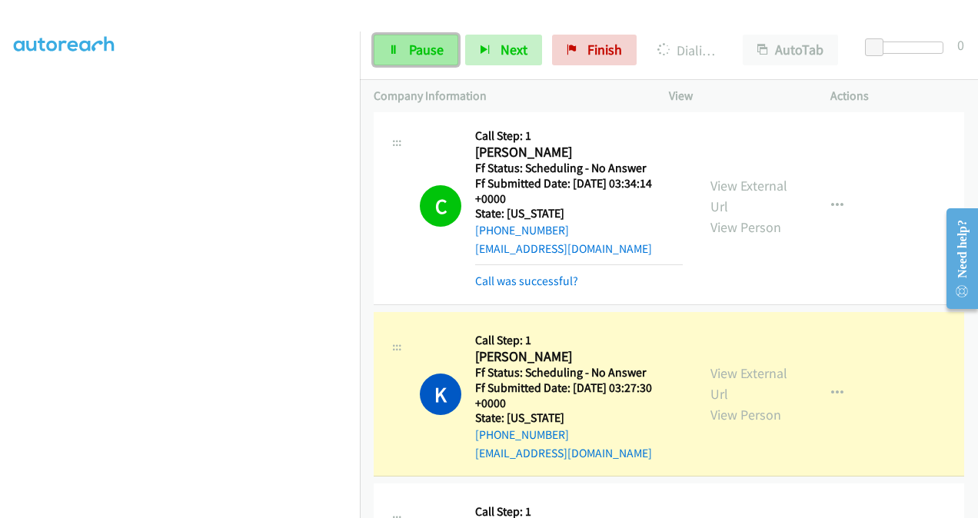
drag, startPoint x: 432, startPoint y: 46, endPoint x: 433, endPoint y: 58, distance: 12.3
click at [432, 46] on span "Pause" at bounding box center [426, 50] width 35 height 18
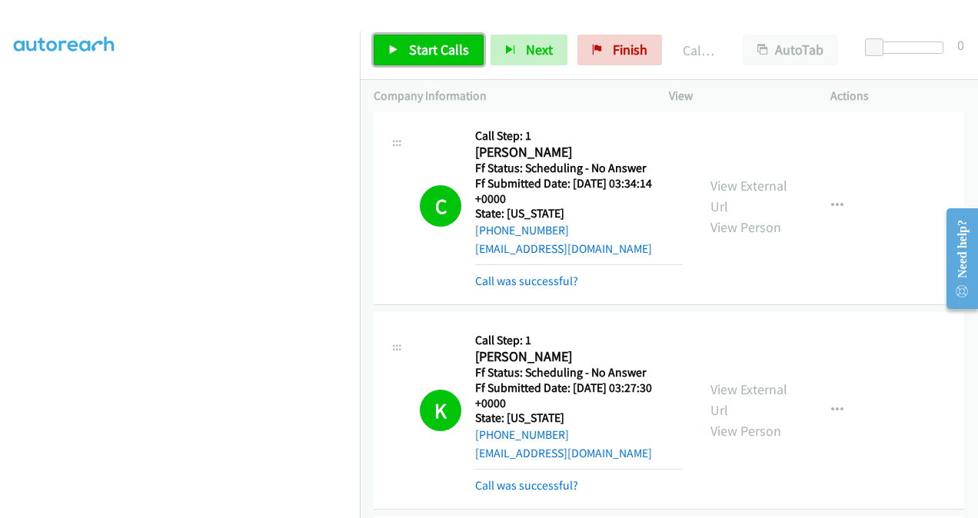
click at [421, 45] on span "Start Calls" at bounding box center [439, 50] width 60 height 18
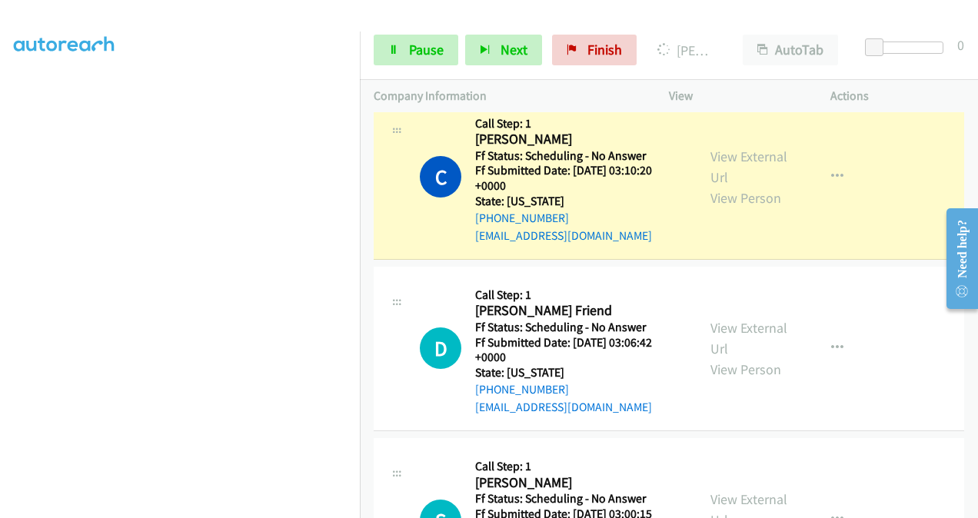
scroll to position [1126, 0]
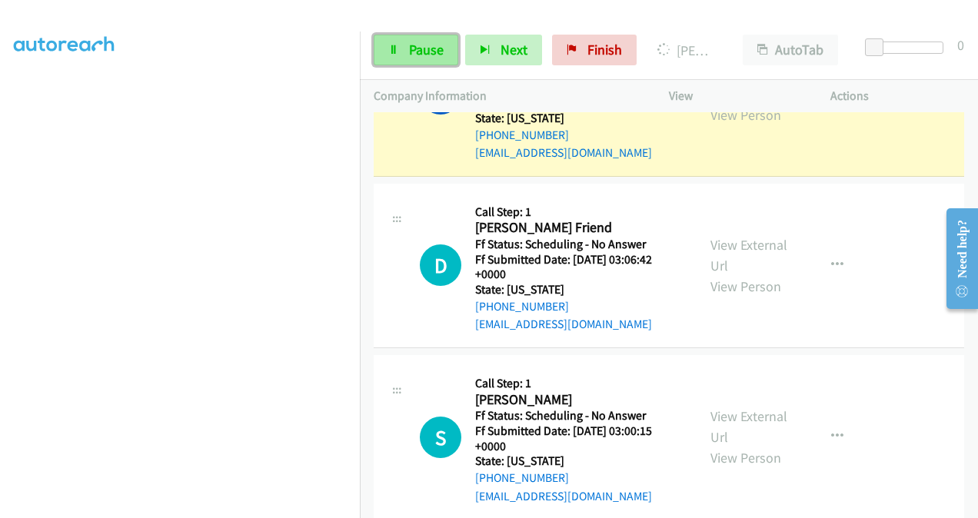
click at [422, 44] on span "Pause" at bounding box center [426, 50] width 35 height 18
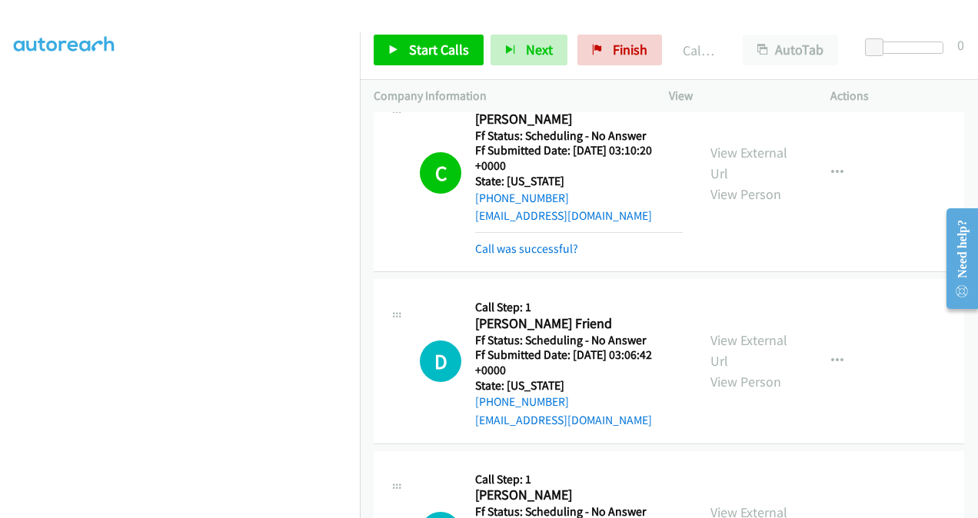
scroll to position [972, 0]
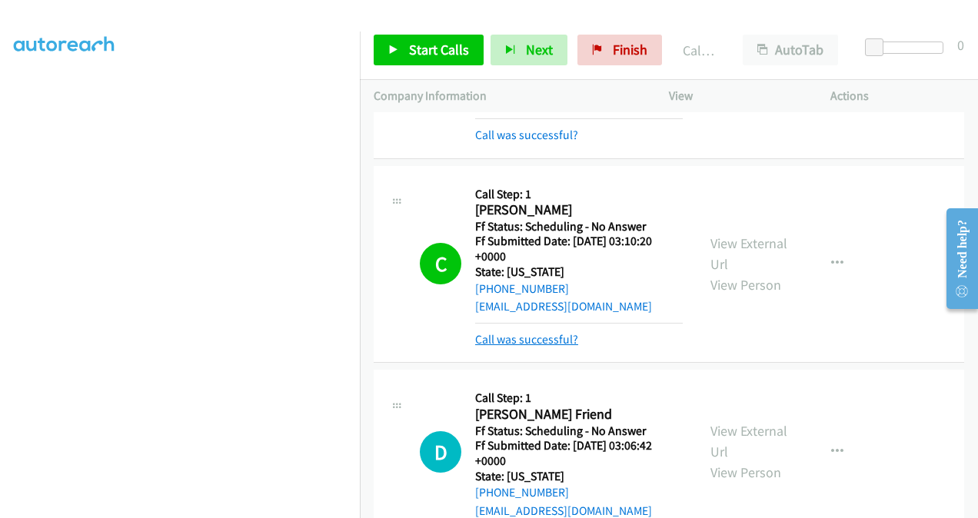
click at [514, 341] on link "Call was successful?" at bounding box center [526, 339] width 103 height 15
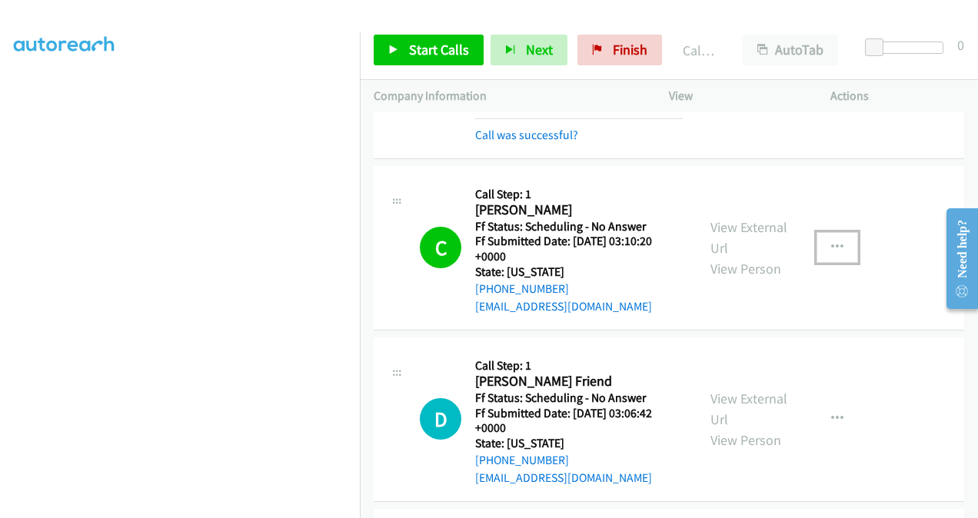
click at [823, 244] on button "button" at bounding box center [837, 247] width 42 height 31
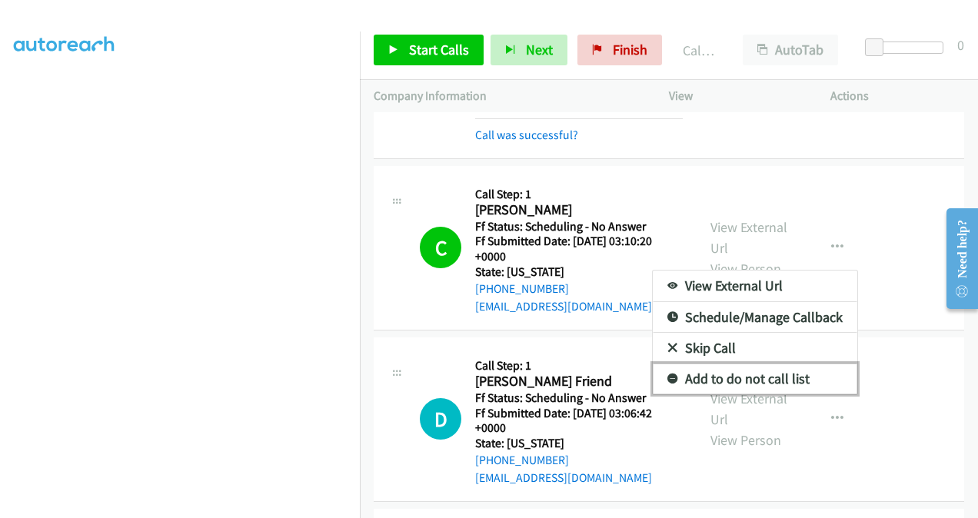
click at [742, 375] on link "Add to do not call list" at bounding box center [755, 379] width 205 height 31
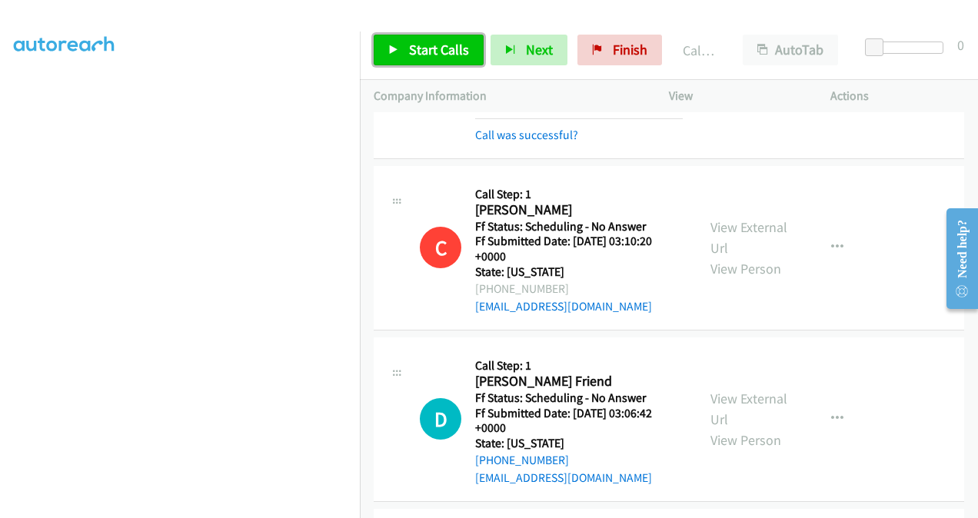
click at [434, 58] on link "Start Calls" at bounding box center [429, 50] width 110 height 31
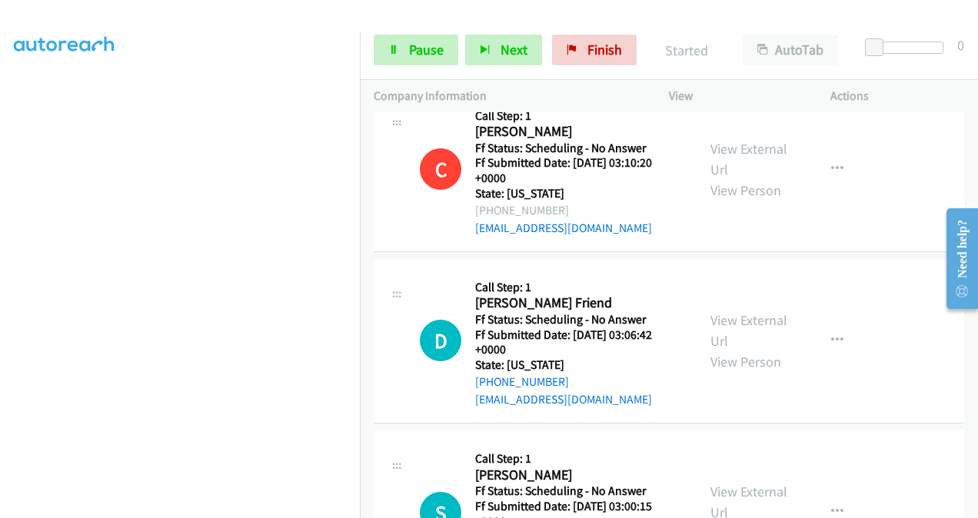
scroll to position [1126, 0]
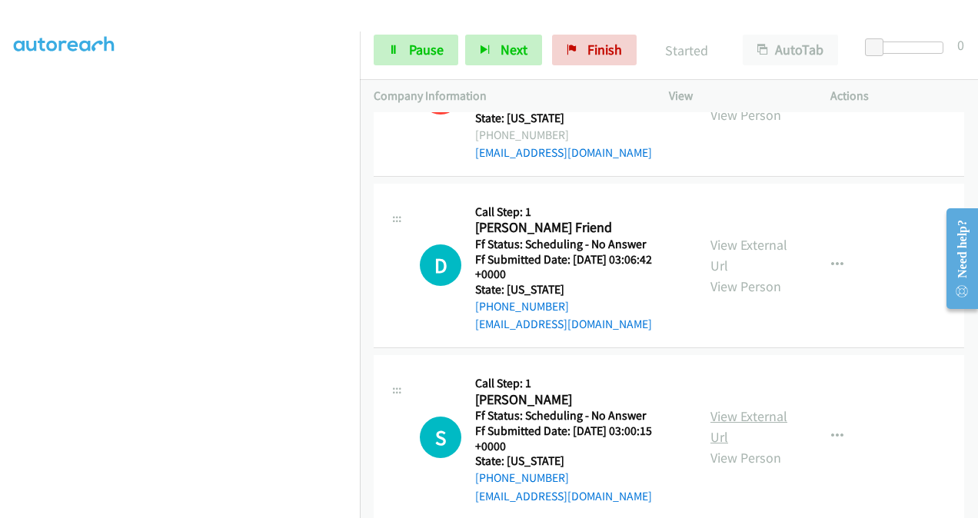
click at [719, 407] on link "View External Url" at bounding box center [748, 426] width 77 height 38
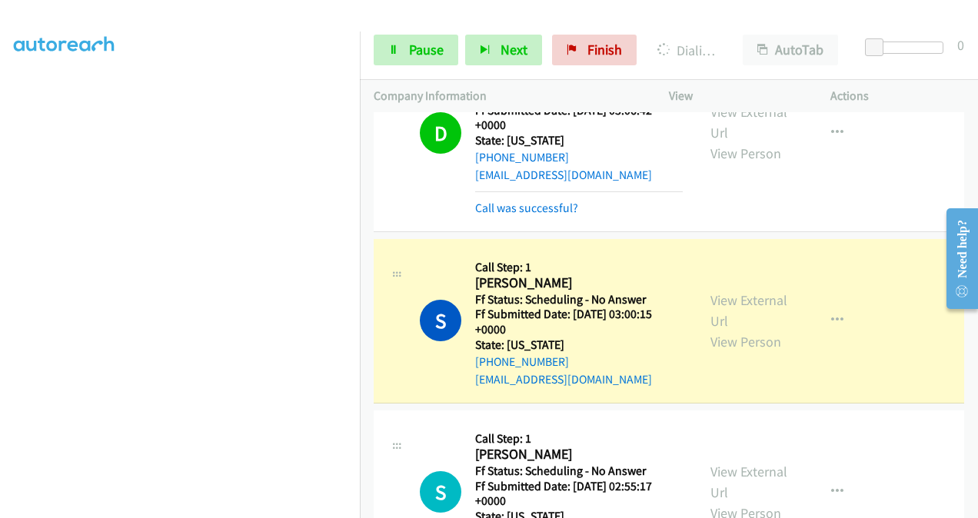
scroll to position [1279, 0]
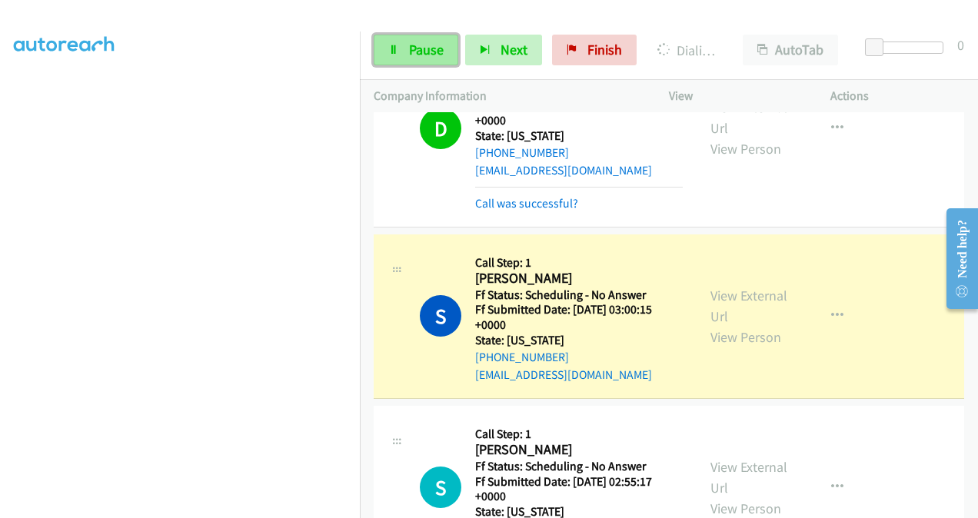
click at [432, 42] on span "Pause" at bounding box center [426, 50] width 35 height 18
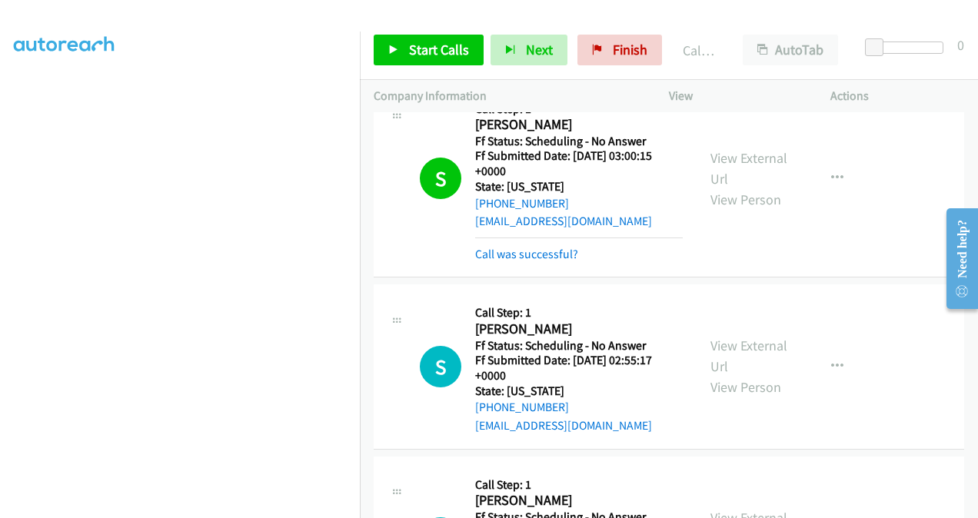
scroll to position [1510, 0]
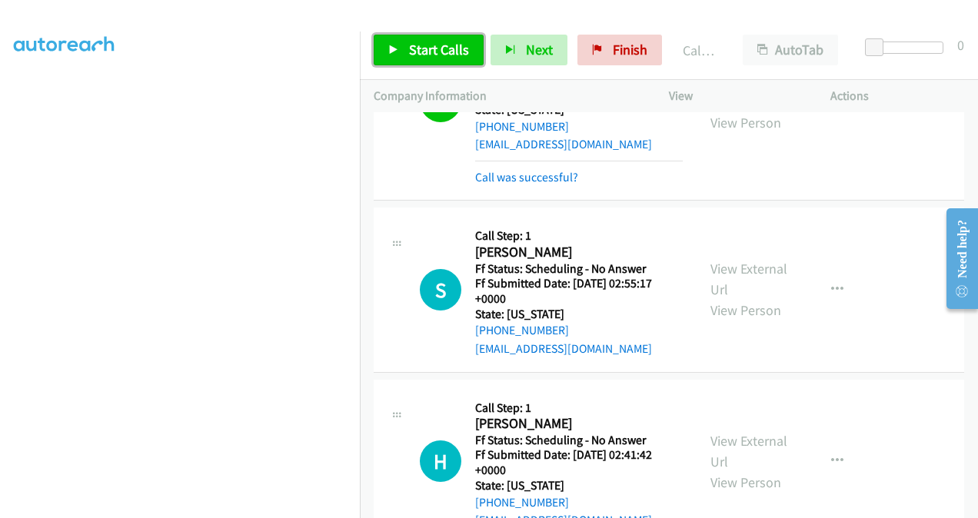
click at [426, 57] on span "Start Calls" at bounding box center [439, 50] width 60 height 18
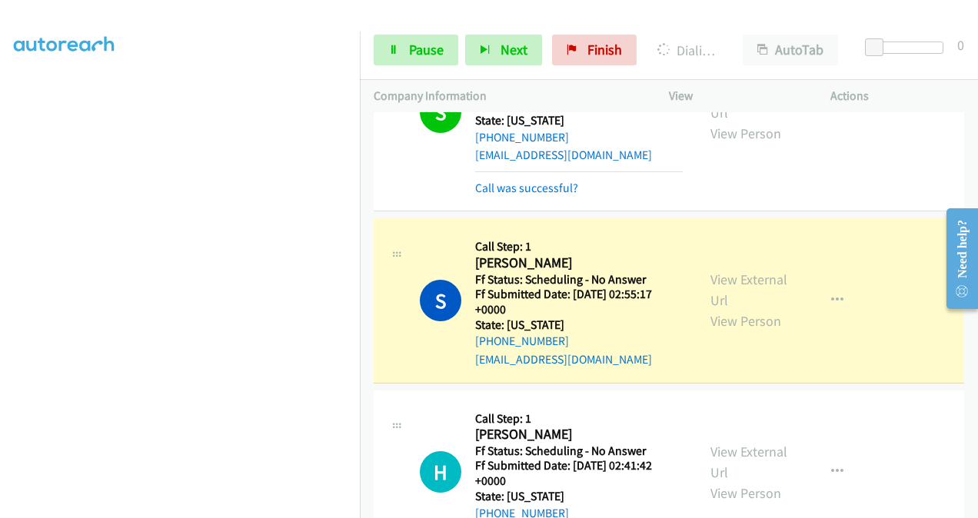
scroll to position [1587, 0]
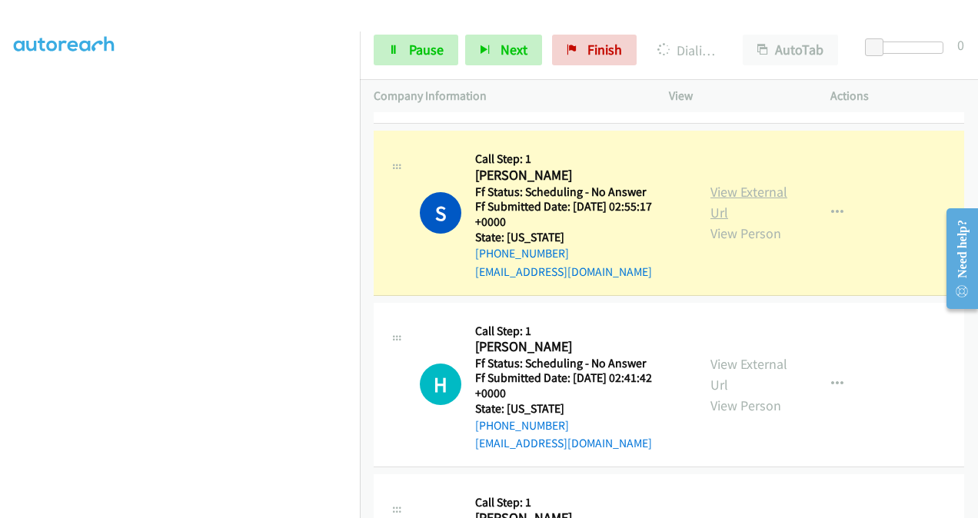
click at [713, 201] on link "View External Url" at bounding box center [748, 202] width 77 height 38
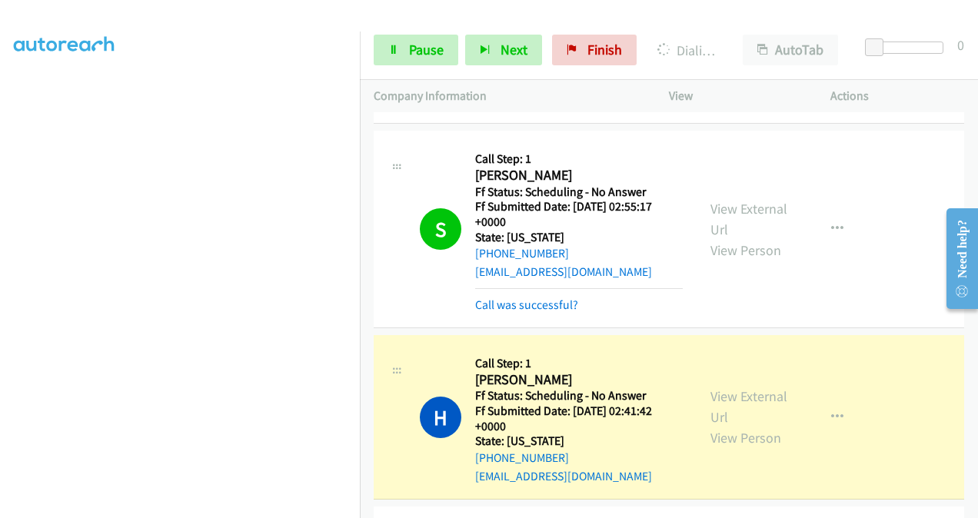
scroll to position [1741, 0]
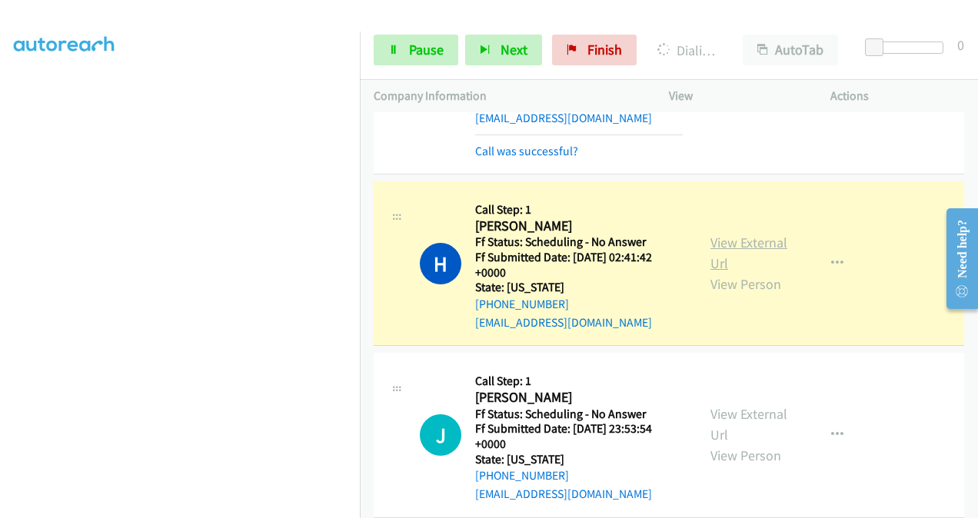
click at [719, 240] on link "View External Url" at bounding box center [748, 253] width 77 height 38
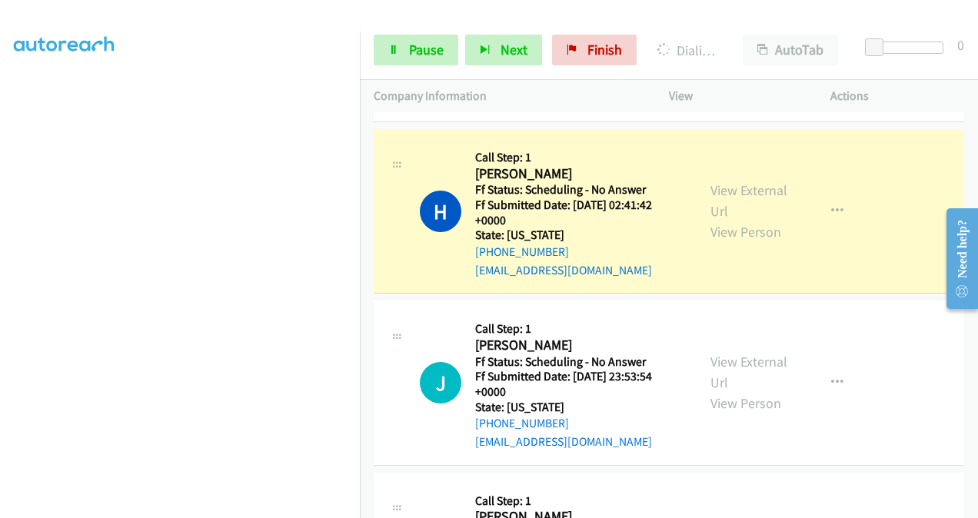
scroll to position [1818, 0]
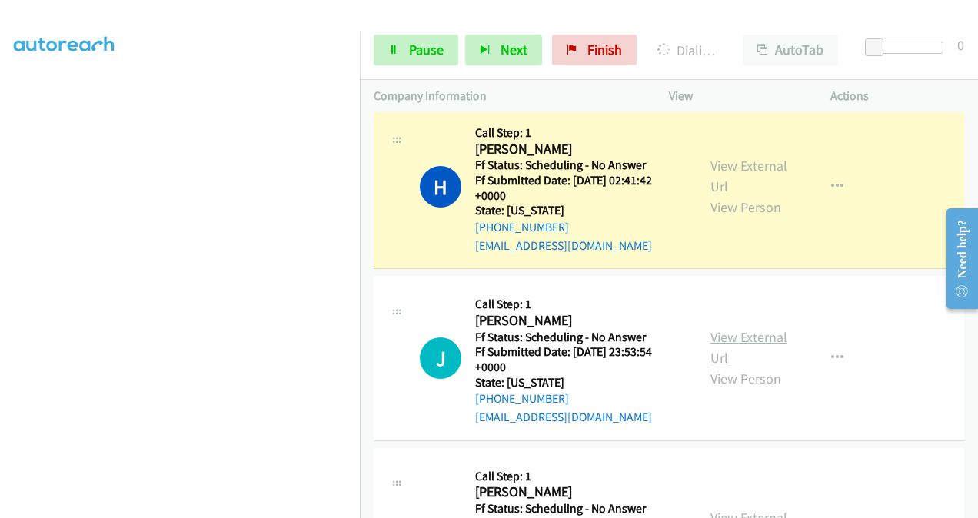
click at [714, 335] on link "View External Url" at bounding box center [748, 347] width 77 height 38
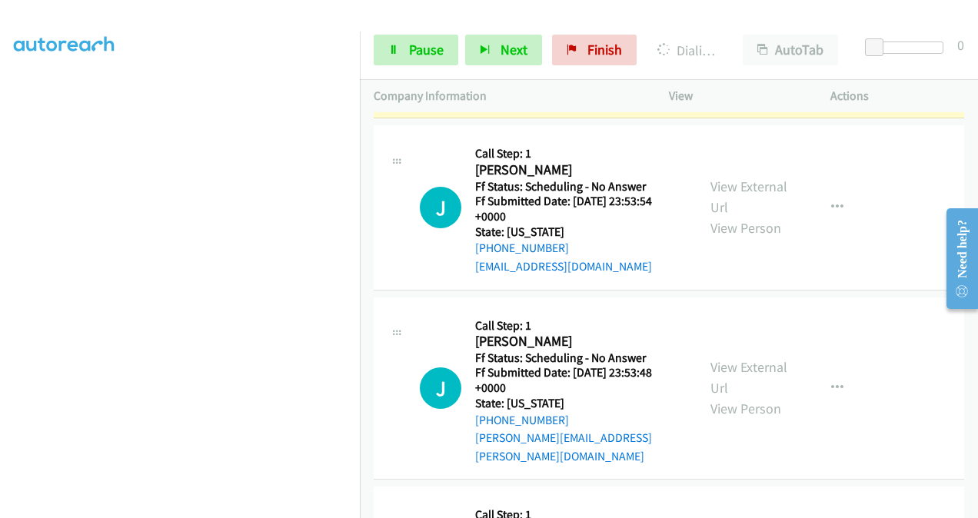
scroll to position [1971, 0]
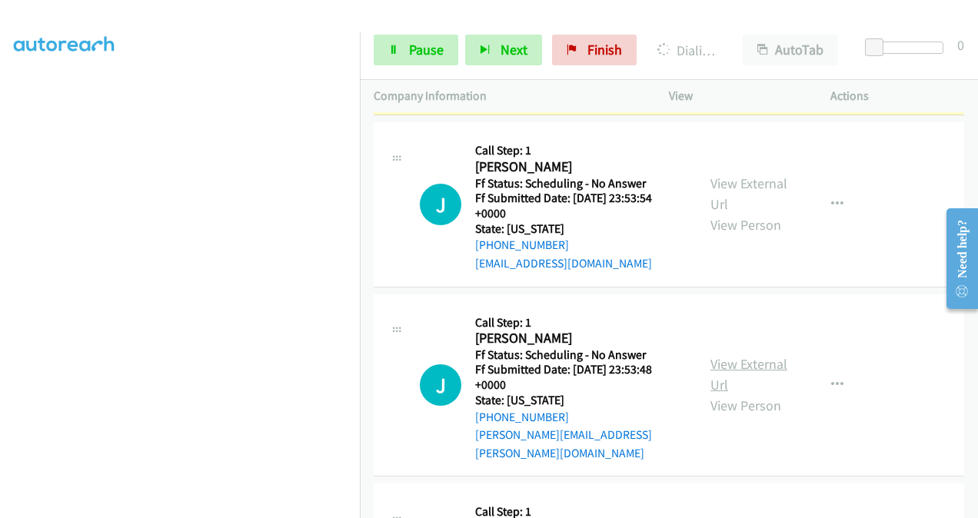
click at [710, 355] on link "View External Url" at bounding box center [748, 374] width 77 height 38
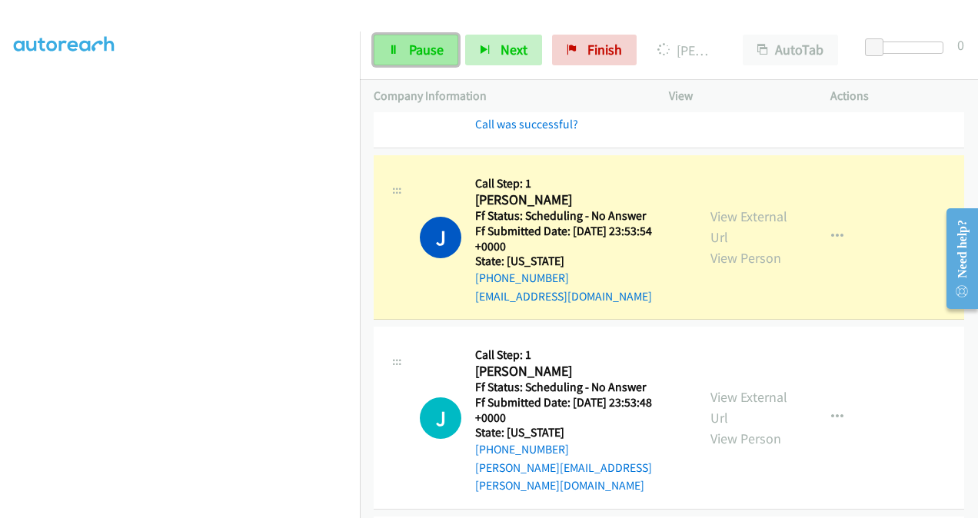
click at [423, 45] on span "Pause" at bounding box center [426, 50] width 35 height 18
